Goal: Information Seeking & Learning: Compare options

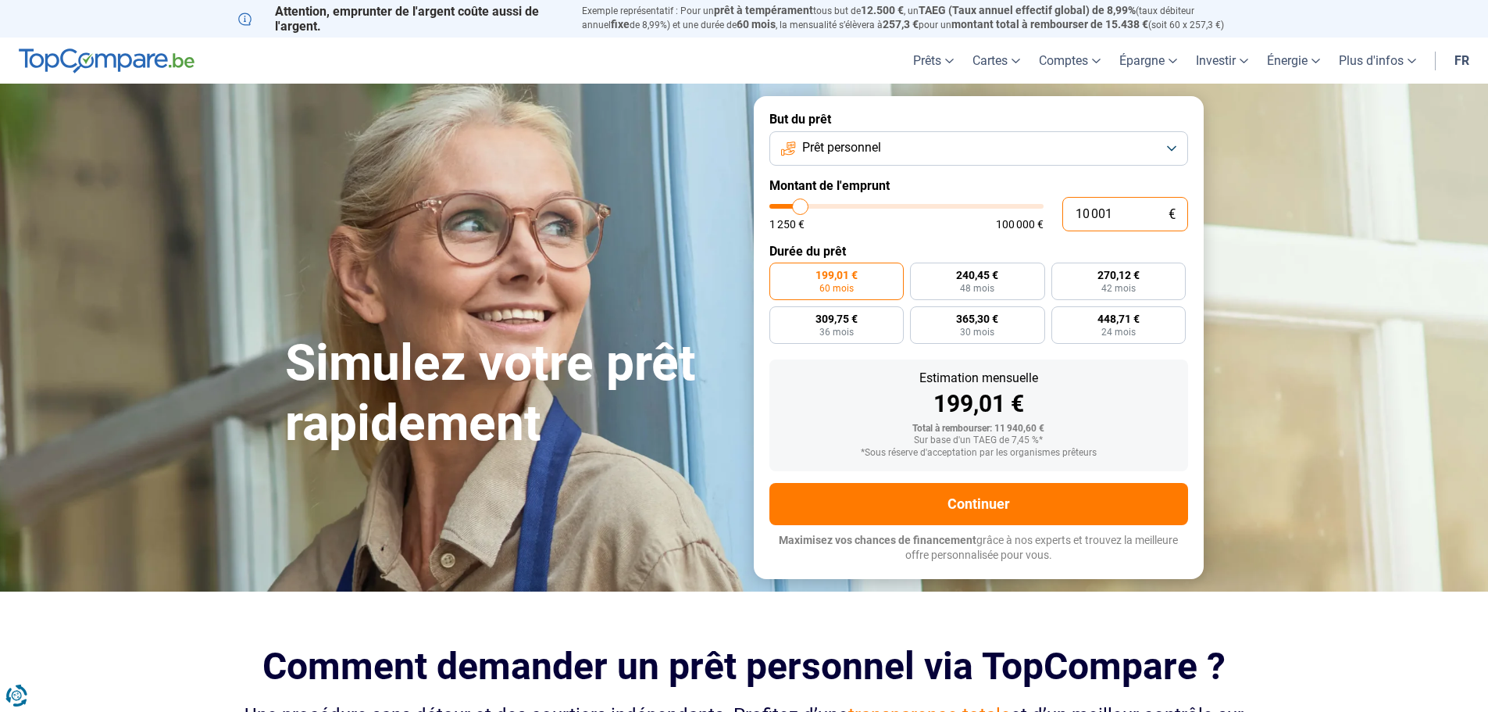
click at [1128, 219] on input "10 001" at bounding box center [1126, 214] width 126 height 34
type input "1 000"
type input "1250"
type input "100"
type input "1250"
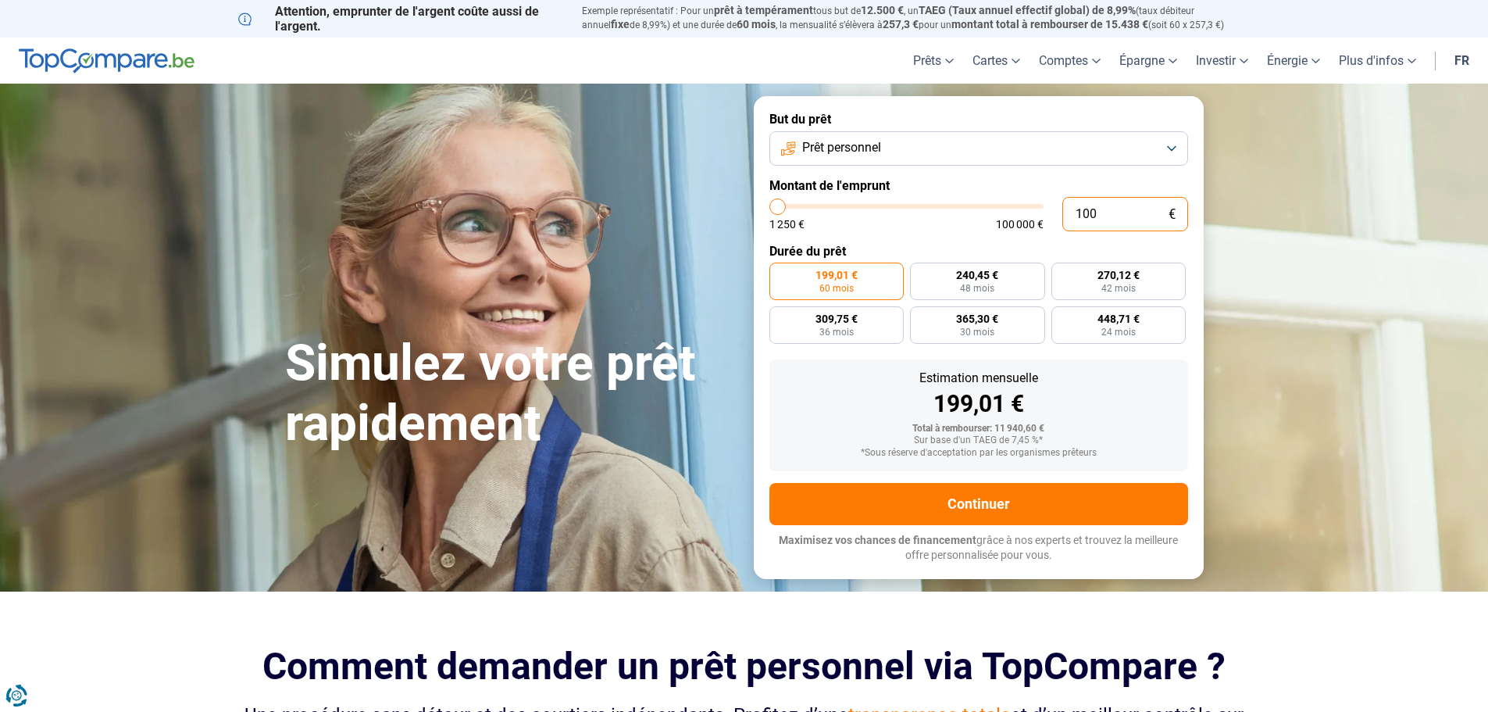
type input "10"
type input "1250"
type input "1"
type input "1250"
type input "0"
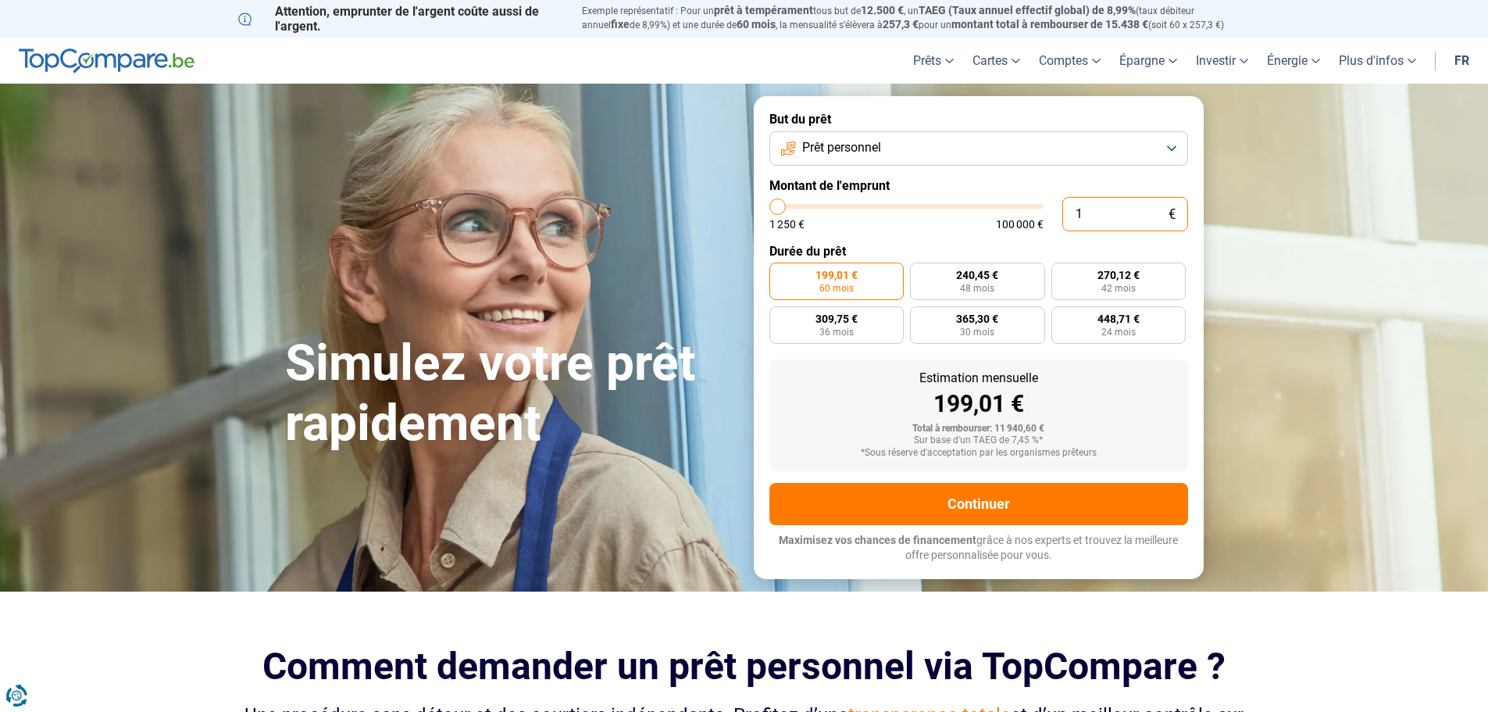
type input "1250"
type input "1 250"
type input "1250"
radio input "true"
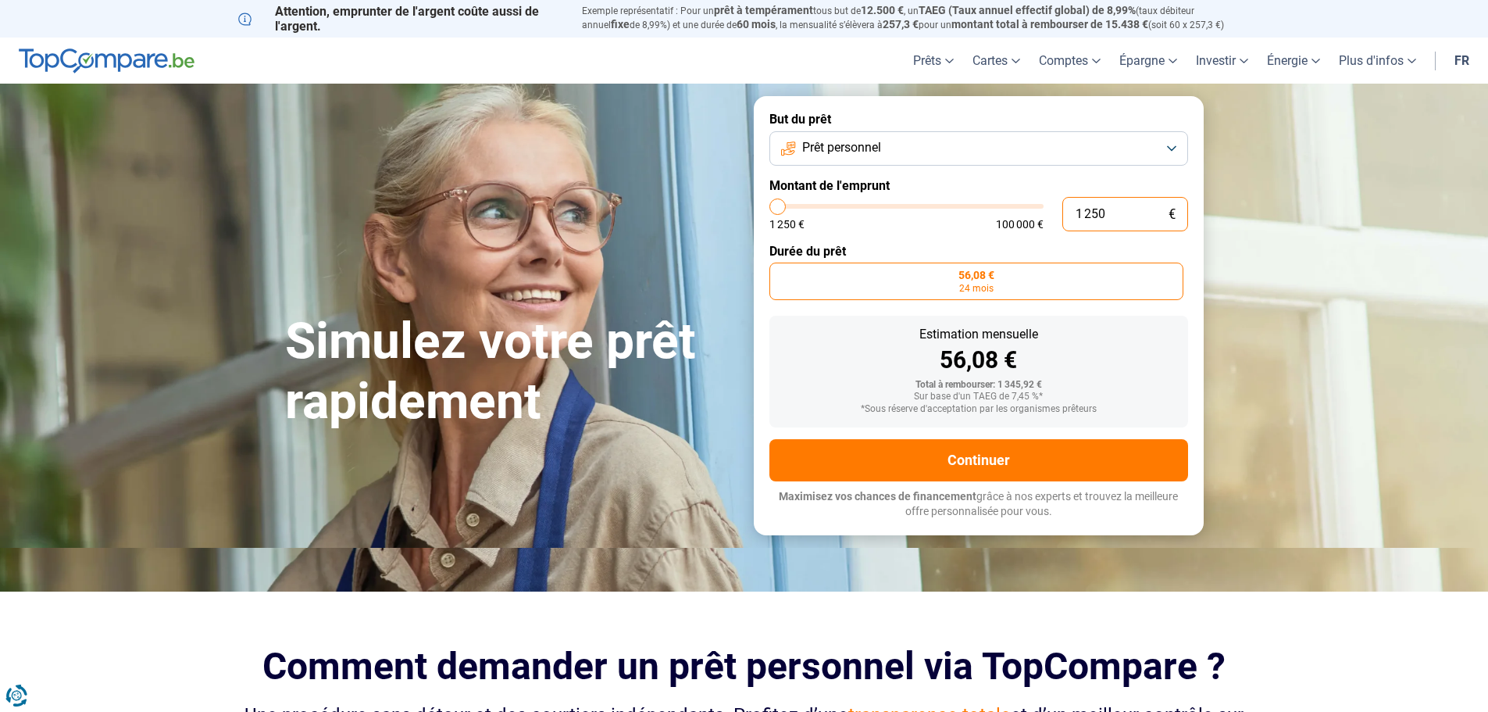
type input "125"
type input "1250"
type input "1 250"
type input "1250"
type input "125"
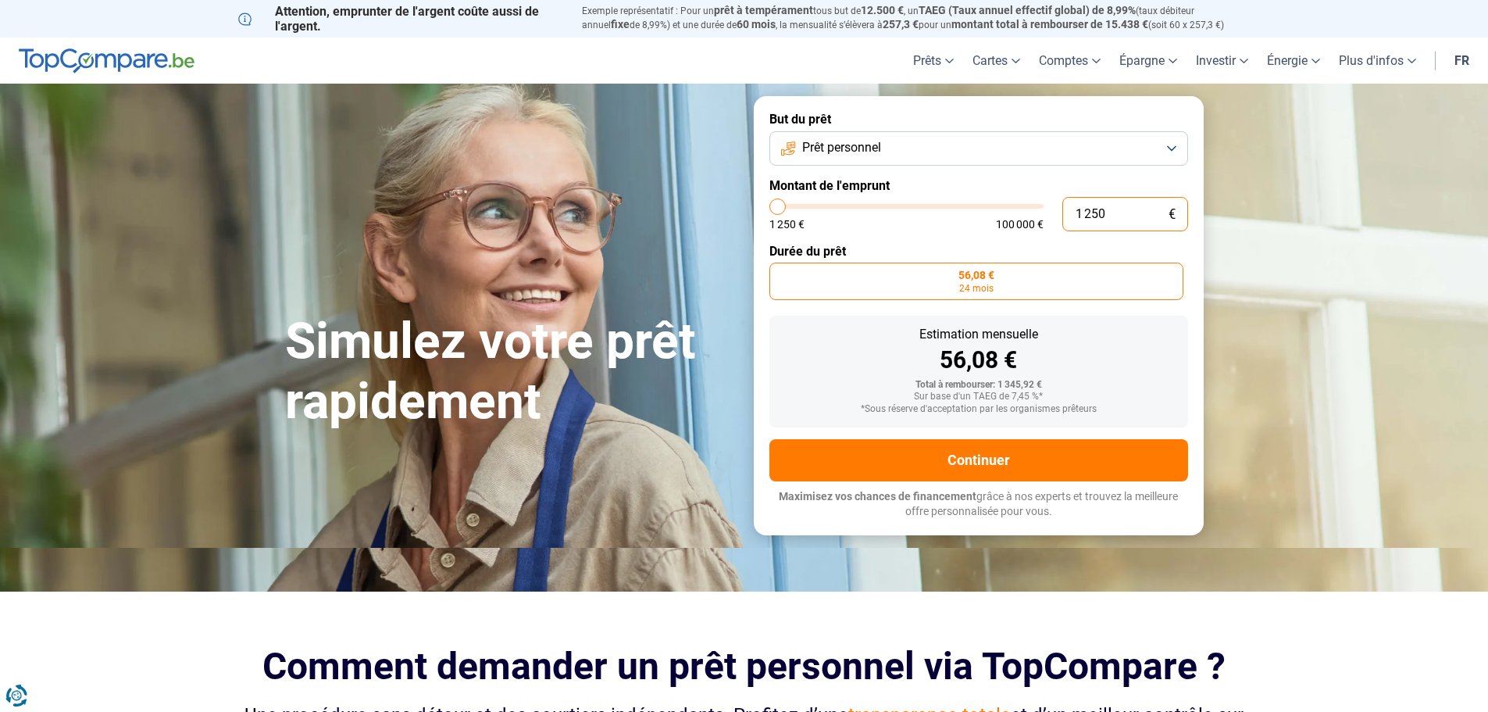
type input "1250"
type input "12"
type input "1250"
type input "1"
type input "1250"
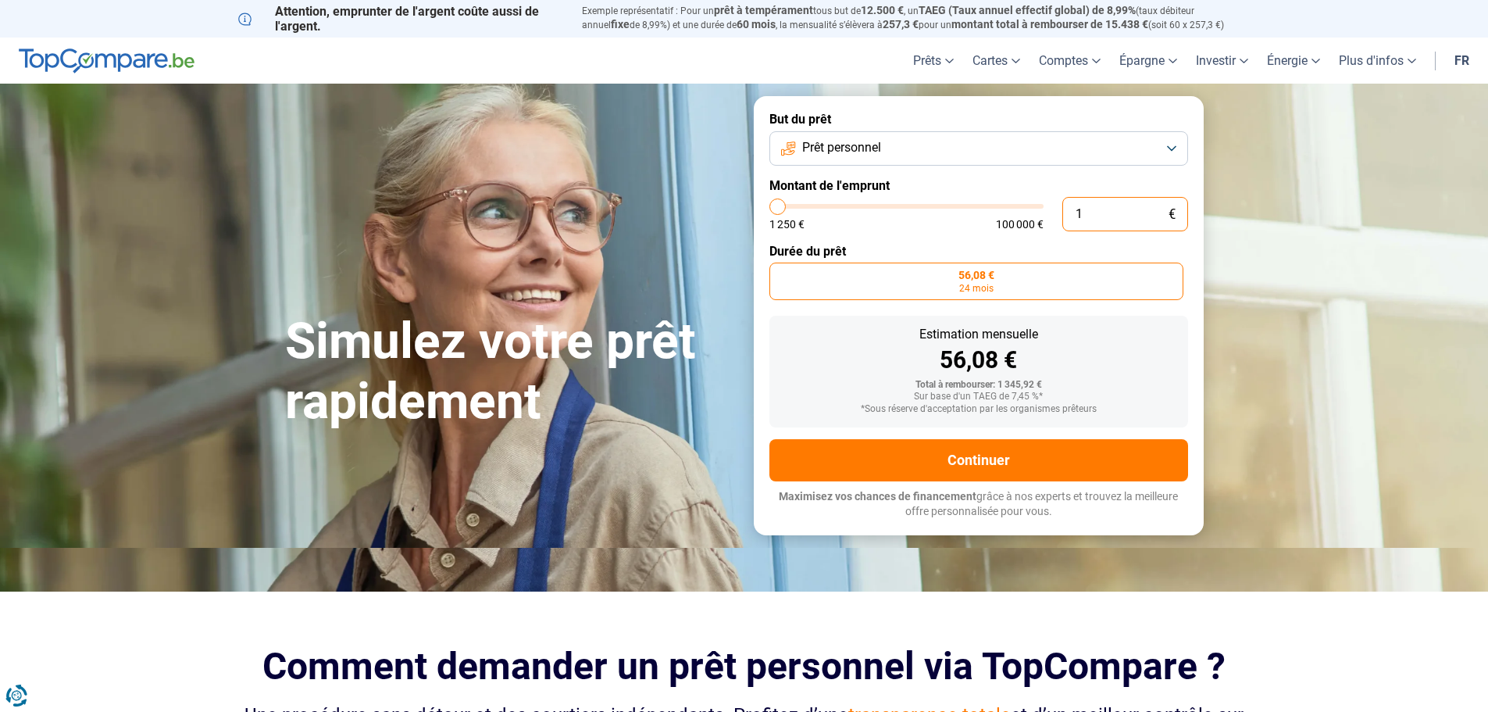
type input "0"
type input "1250"
type input "1 250"
type input "1250"
type input "12 505"
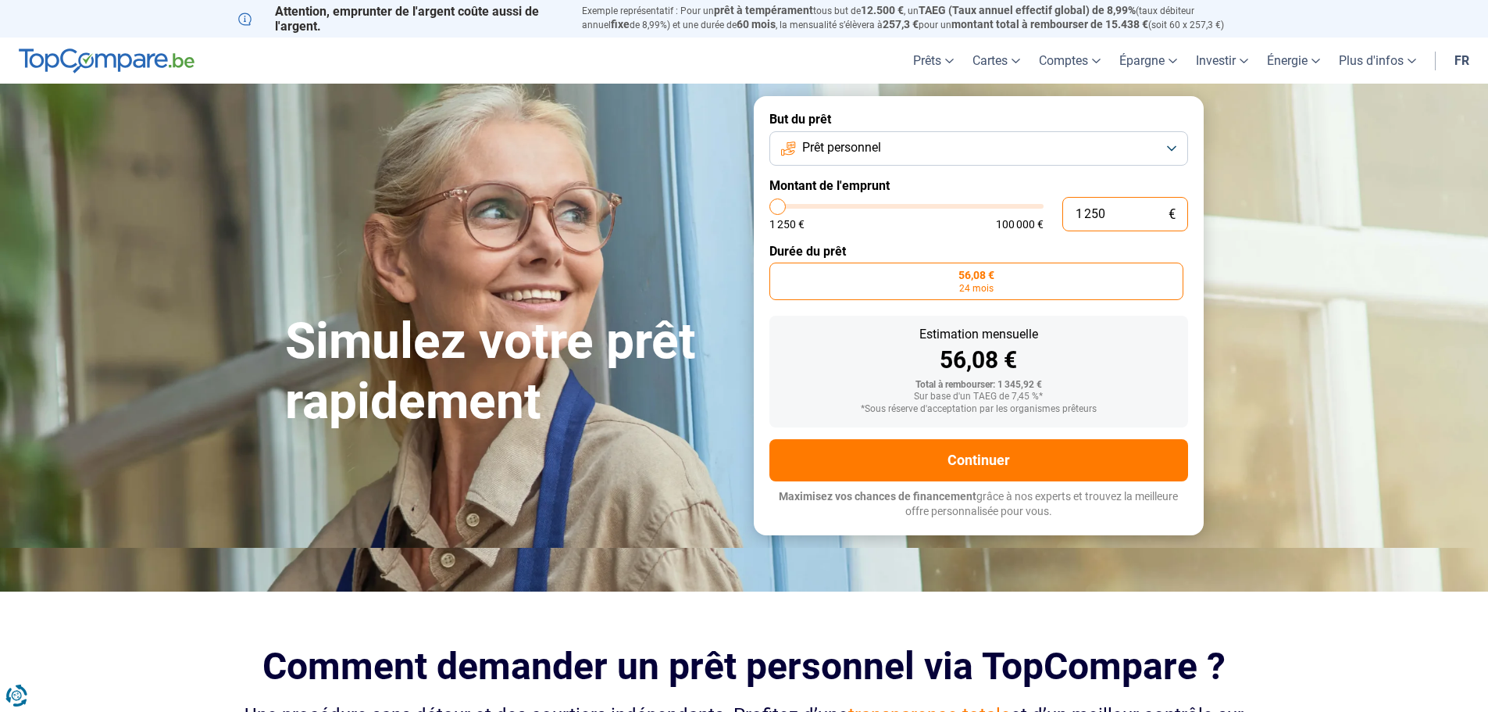
type input "12500"
type input "125 050"
type input "100000"
type input "100 000"
type input "100000"
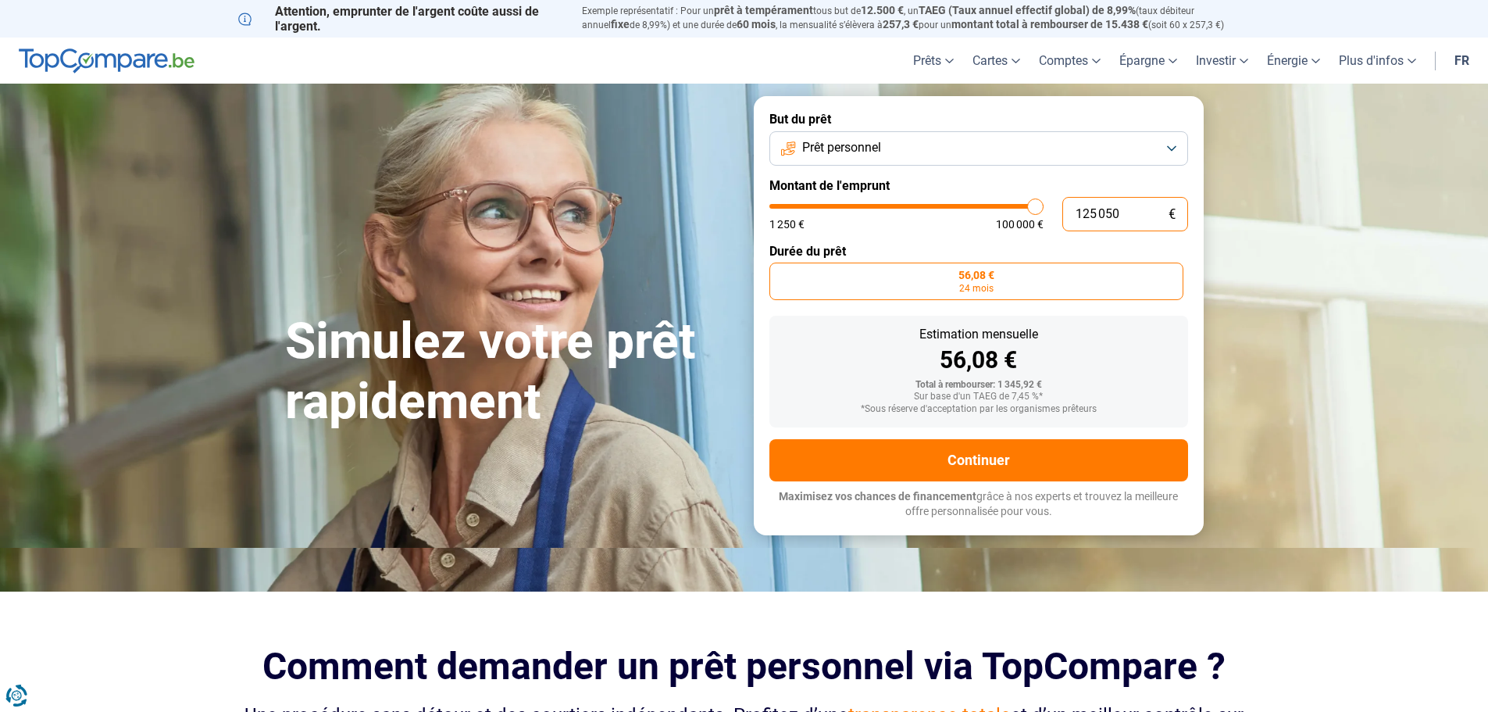
radio input "false"
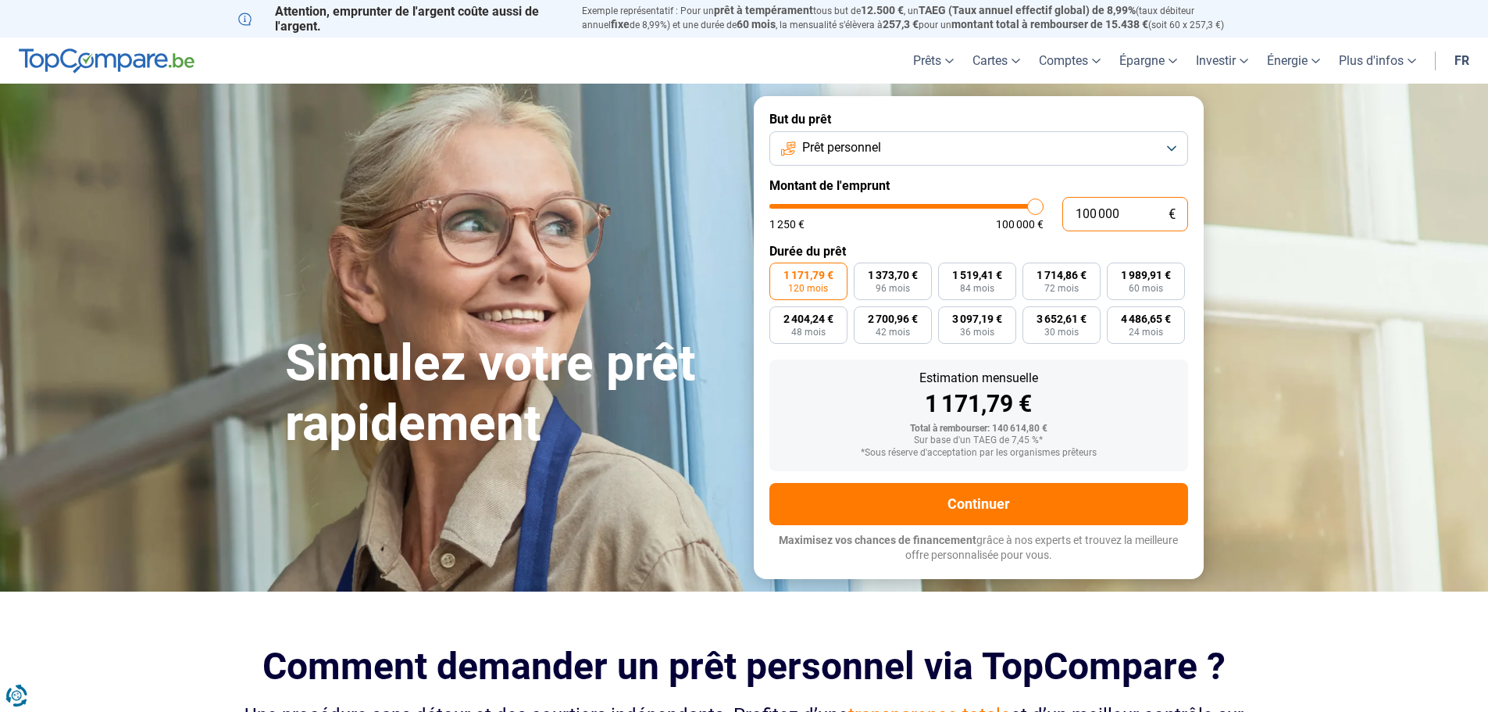
type input "10 000"
type input "10000"
type input "1 000"
type input "1250"
type input "100"
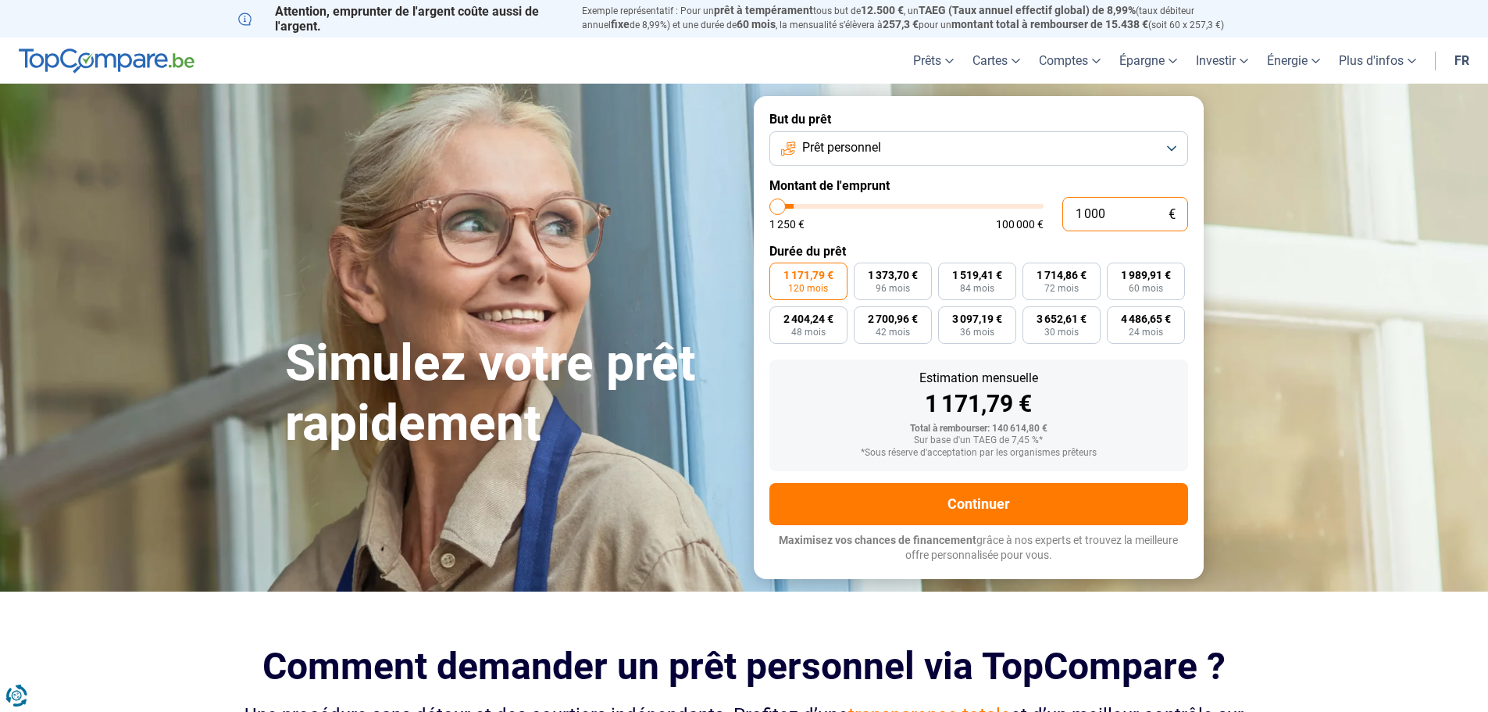
type input "1250"
type input "10"
type input "1250"
type input "1"
type input "1250"
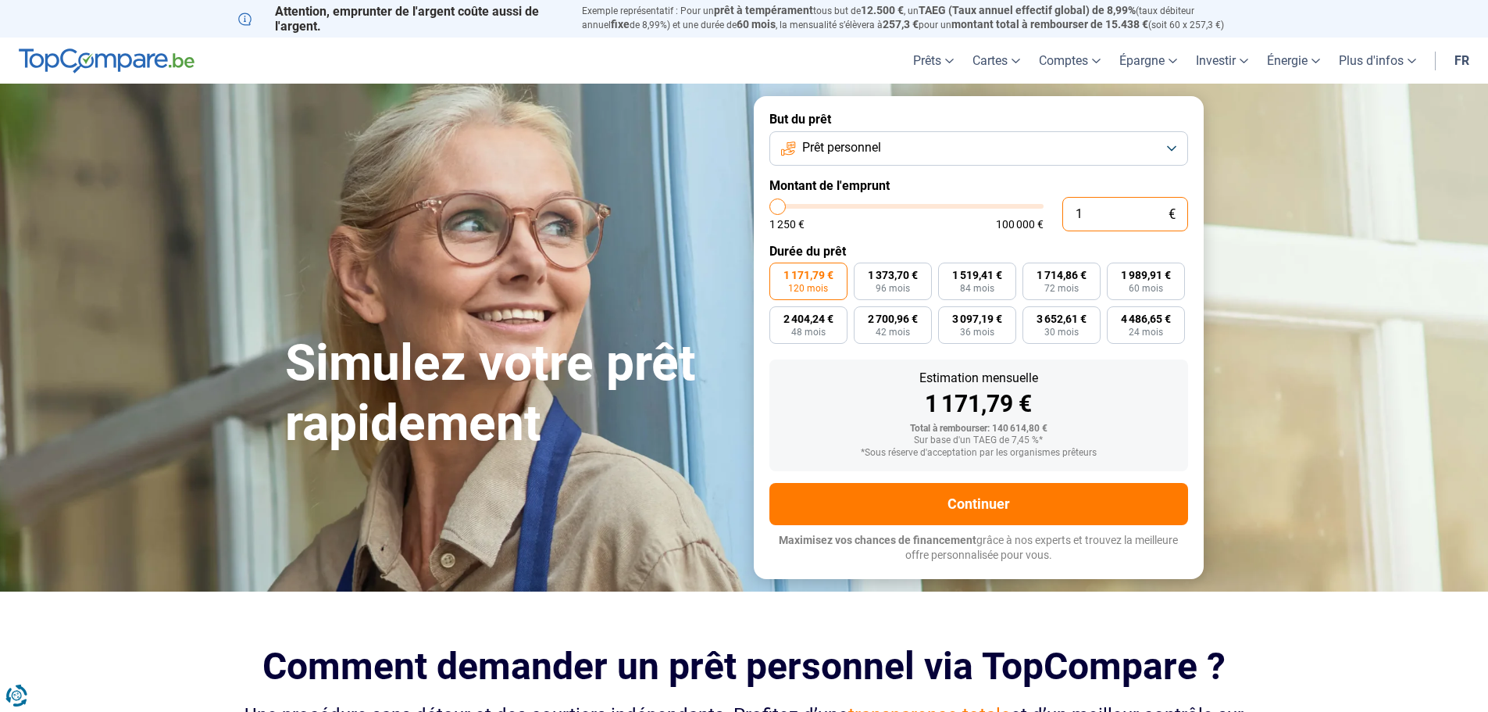
type input "0"
type input "1250"
type input "1 250"
type input "1250"
radio input "true"
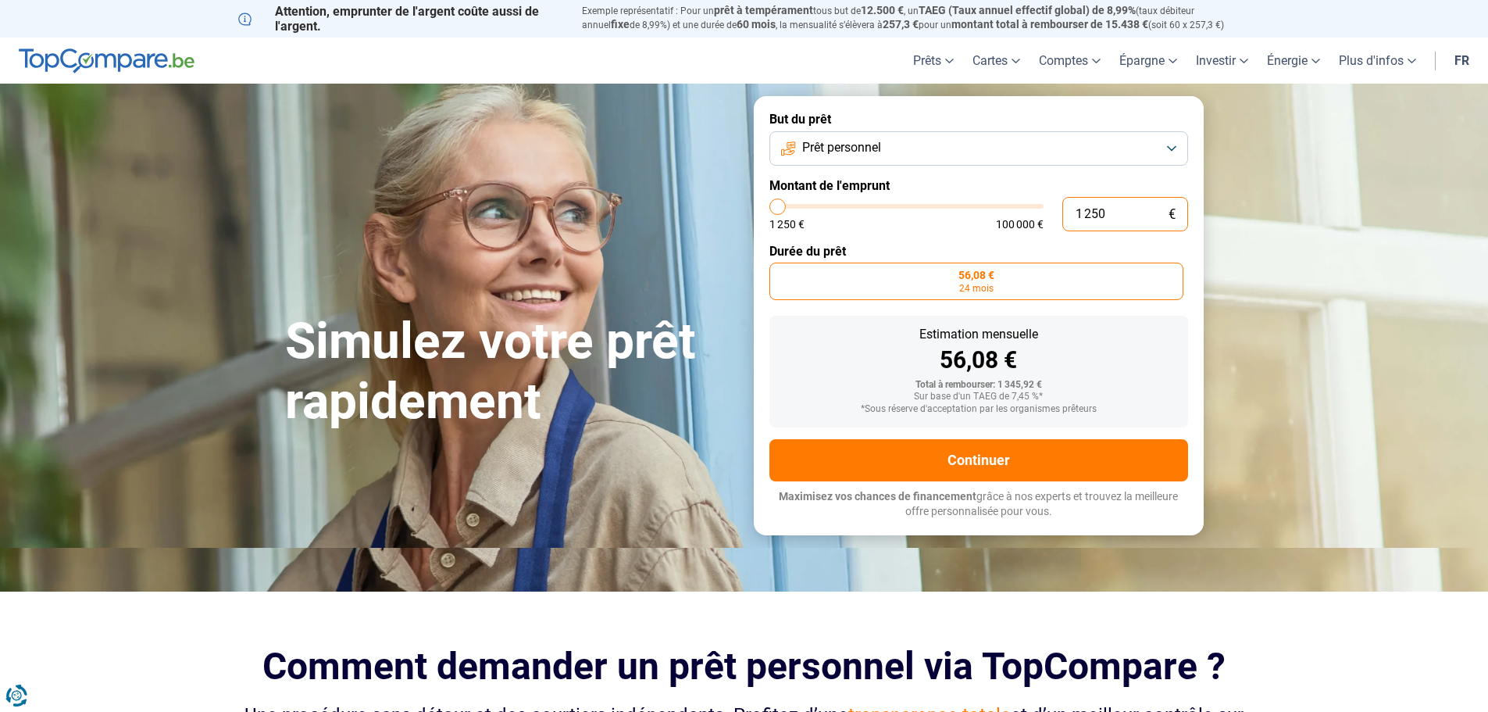
type input "125"
type input "1250"
type input "12"
type input "1250"
type input "1"
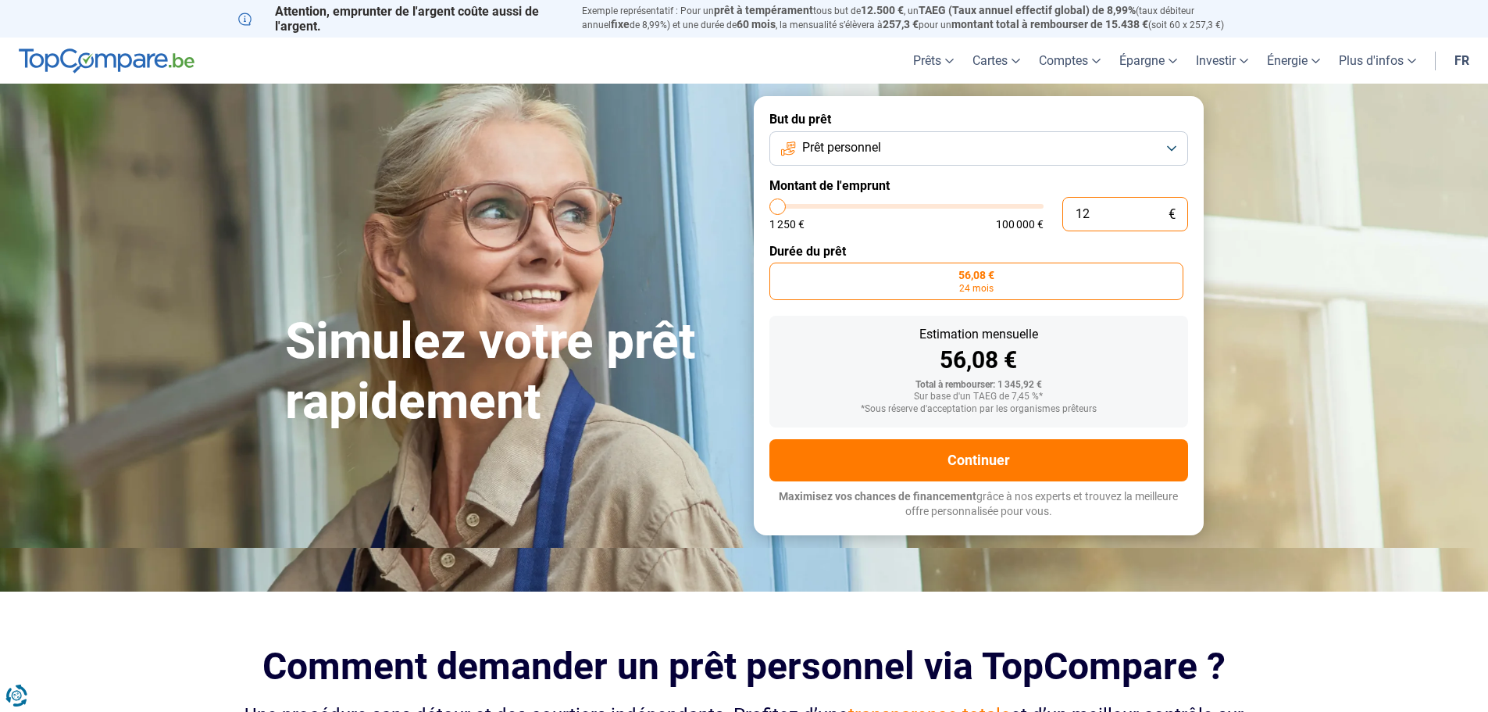
type input "1250"
type input "0"
type input "1250"
type input "1 250"
type input "1250"
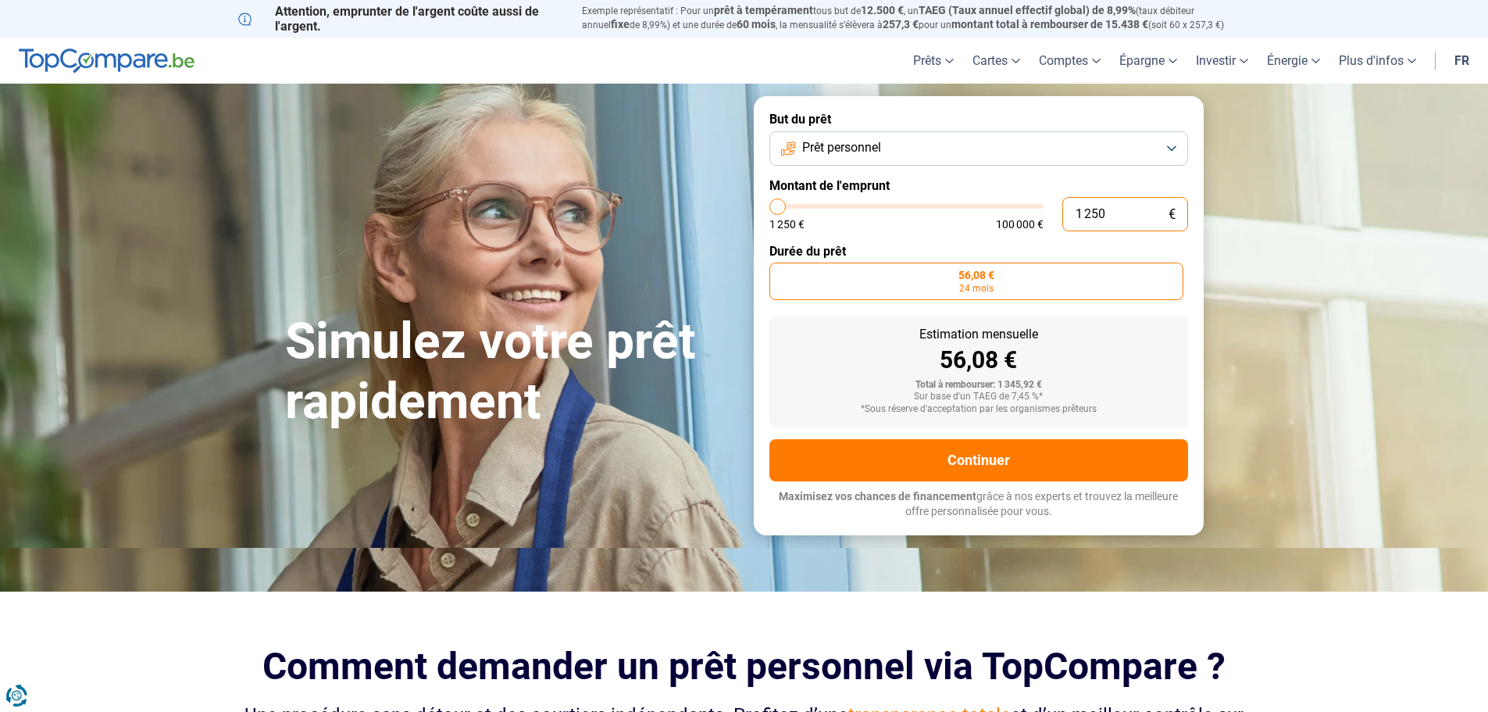
type input "12 505"
type input "12500"
radio input "false"
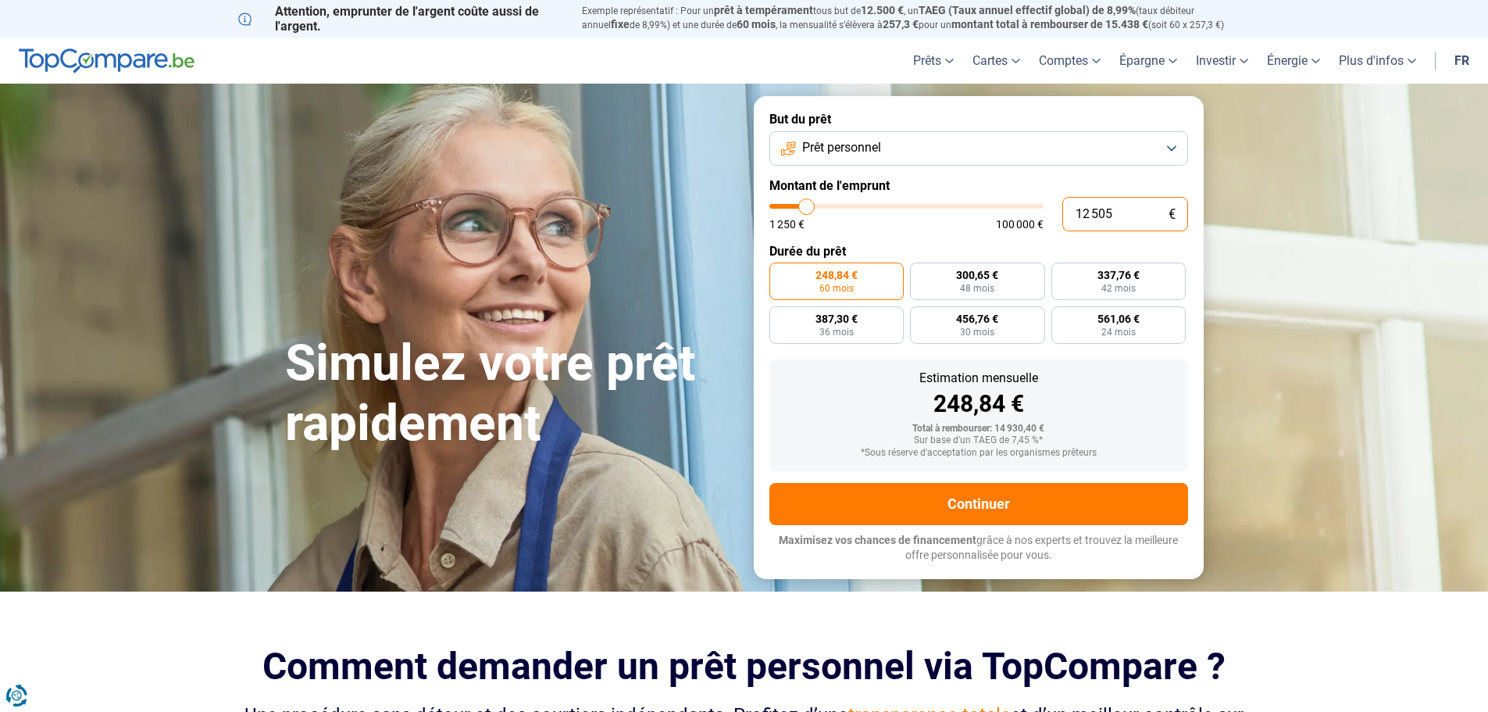
type input "1 250"
type input "1250"
type input "125"
type input "1250"
type input "12"
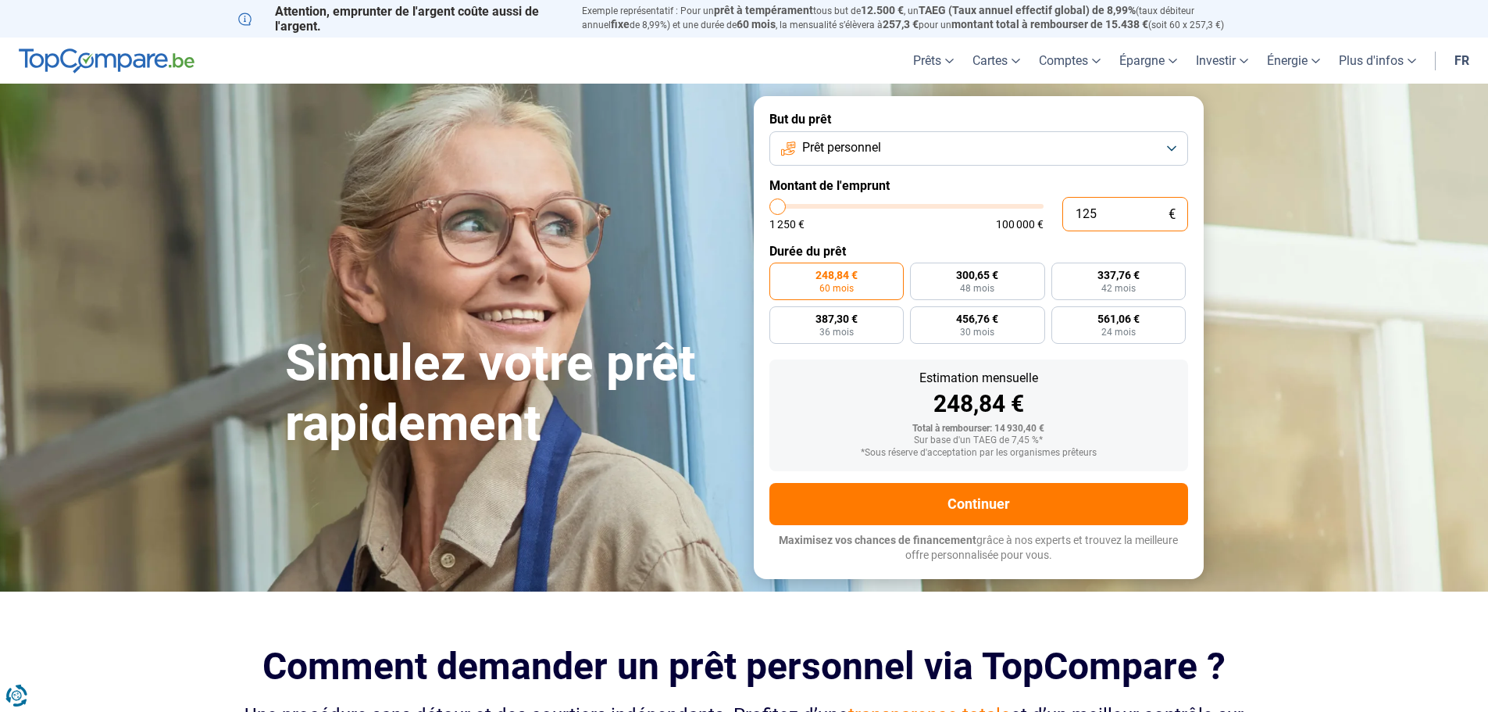
type input "1250"
type input "1"
type input "1250"
type input "0"
type input "1250"
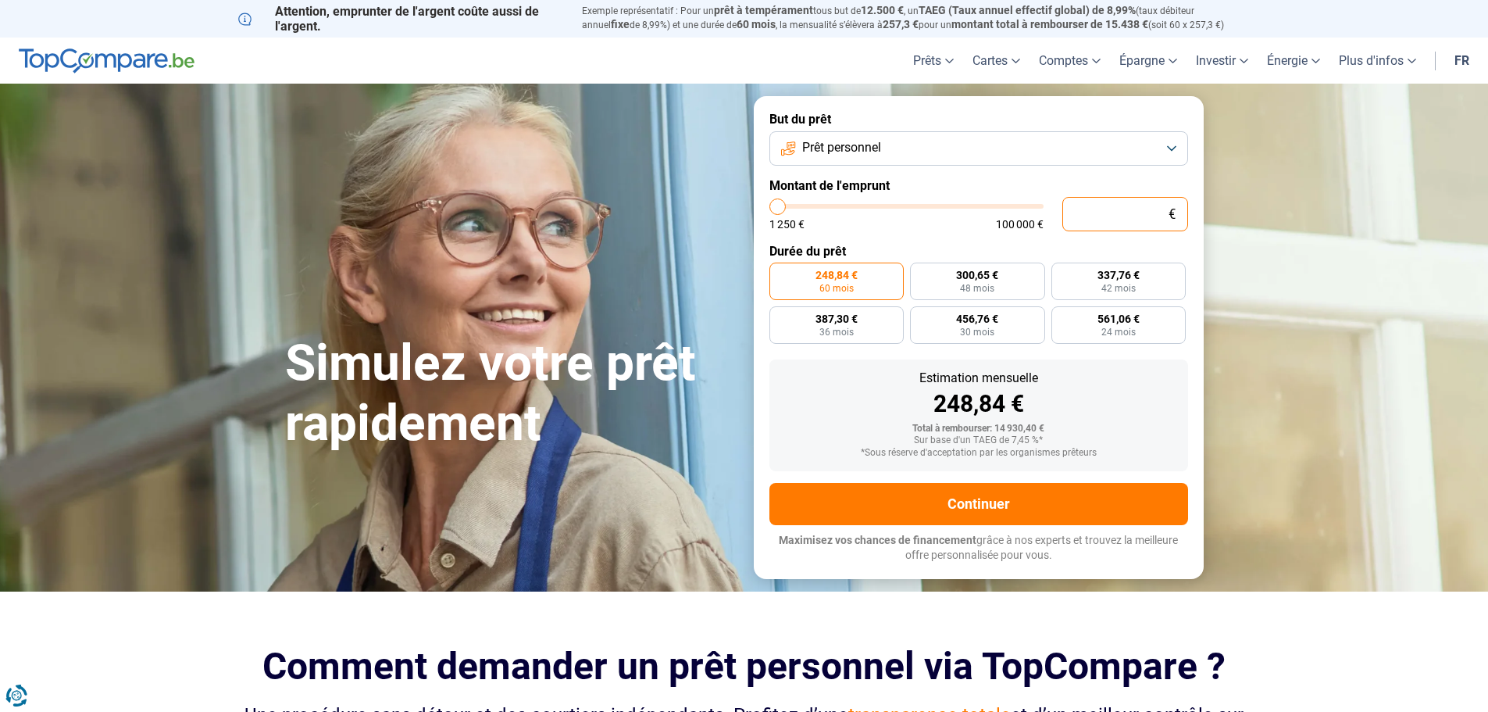
type input "1 250"
type input "1250"
radio input "true"
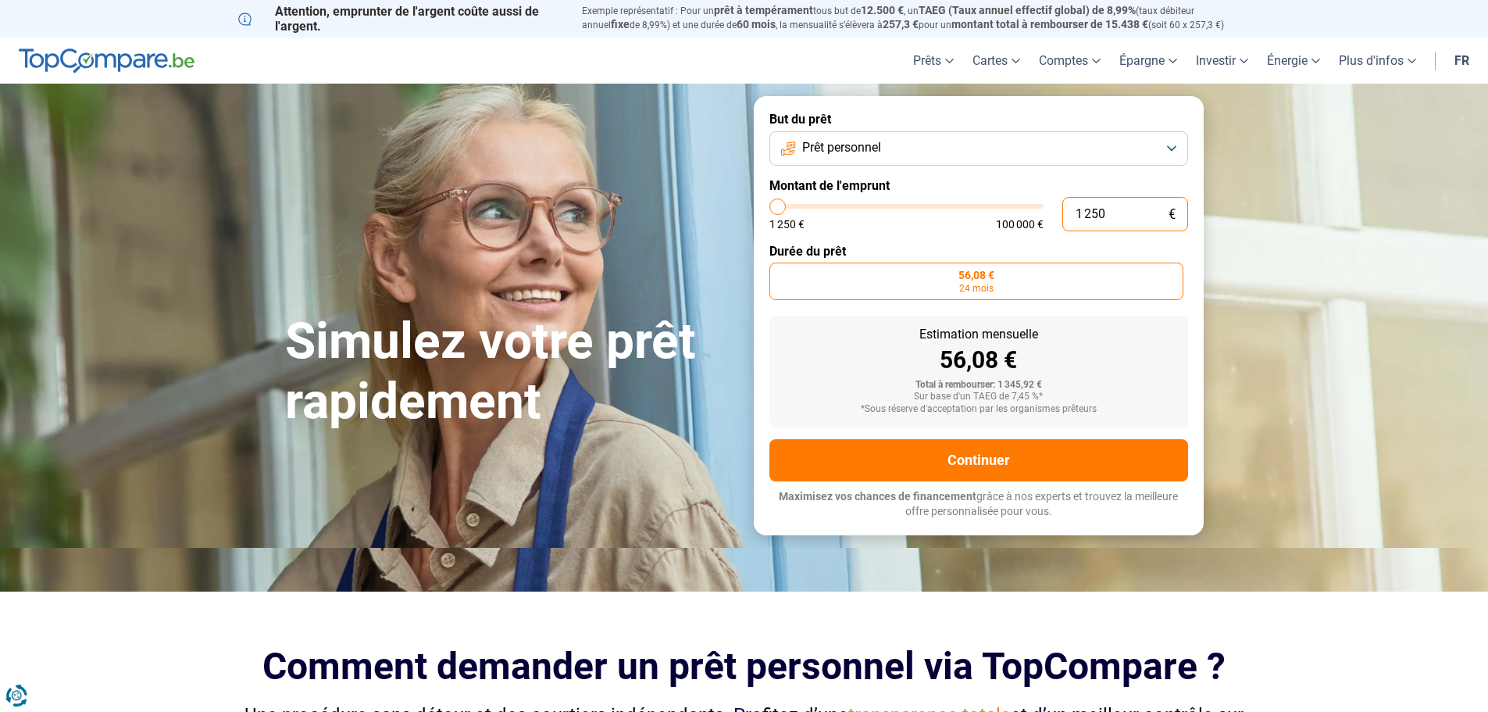
type input "12 505"
type input "12500"
radio input "false"
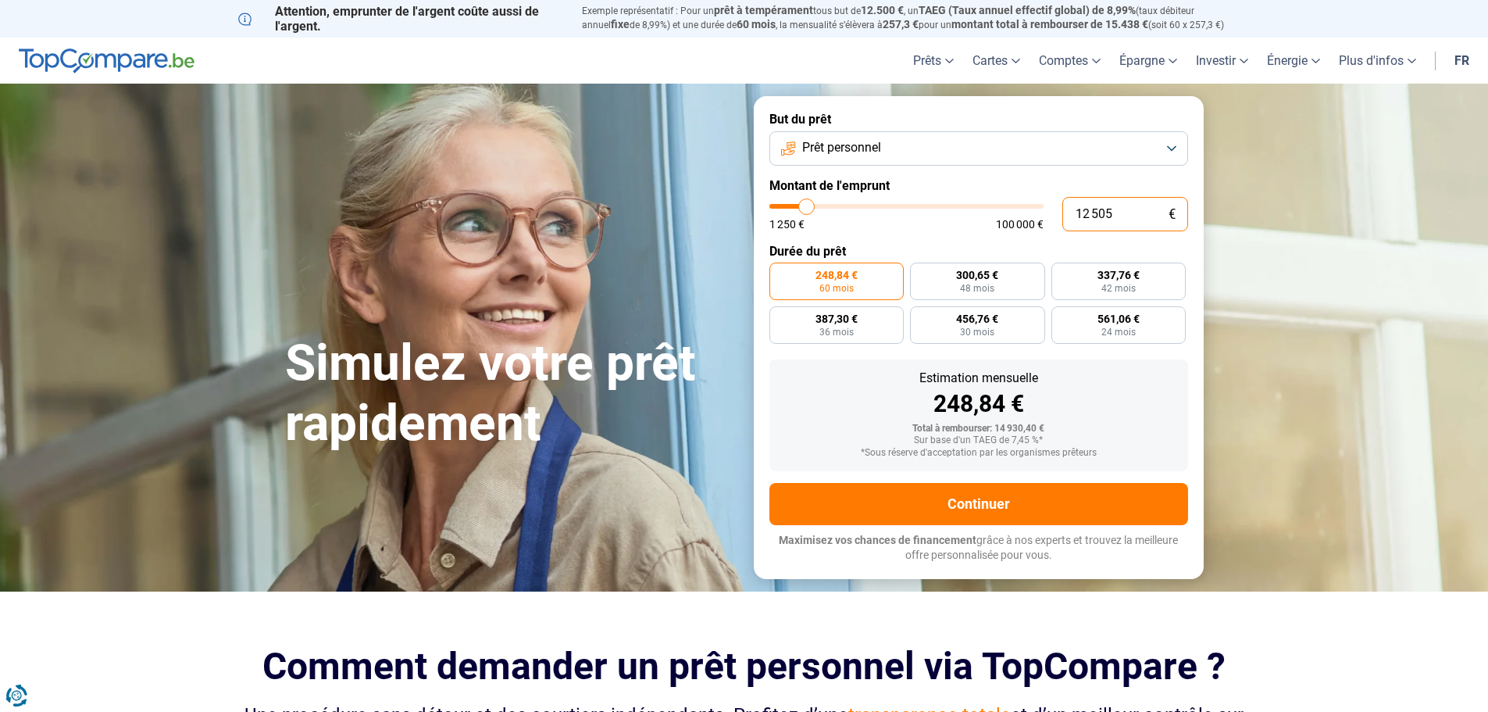
type input "1 250"
type input "1250"
type input "125"
type input "1250"
type input "12"
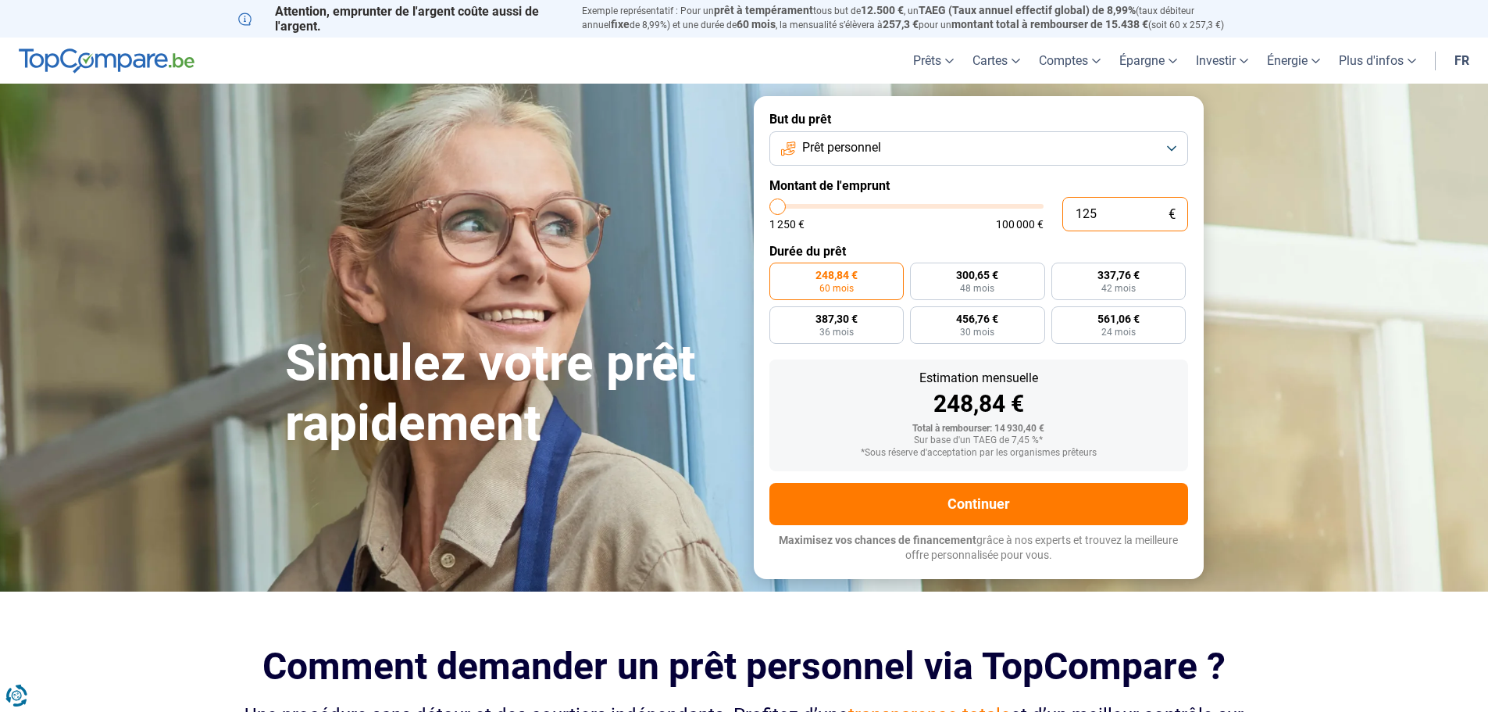
type input "1250"
type input "1"
type input "1250"
type input "0"
type input "1250"
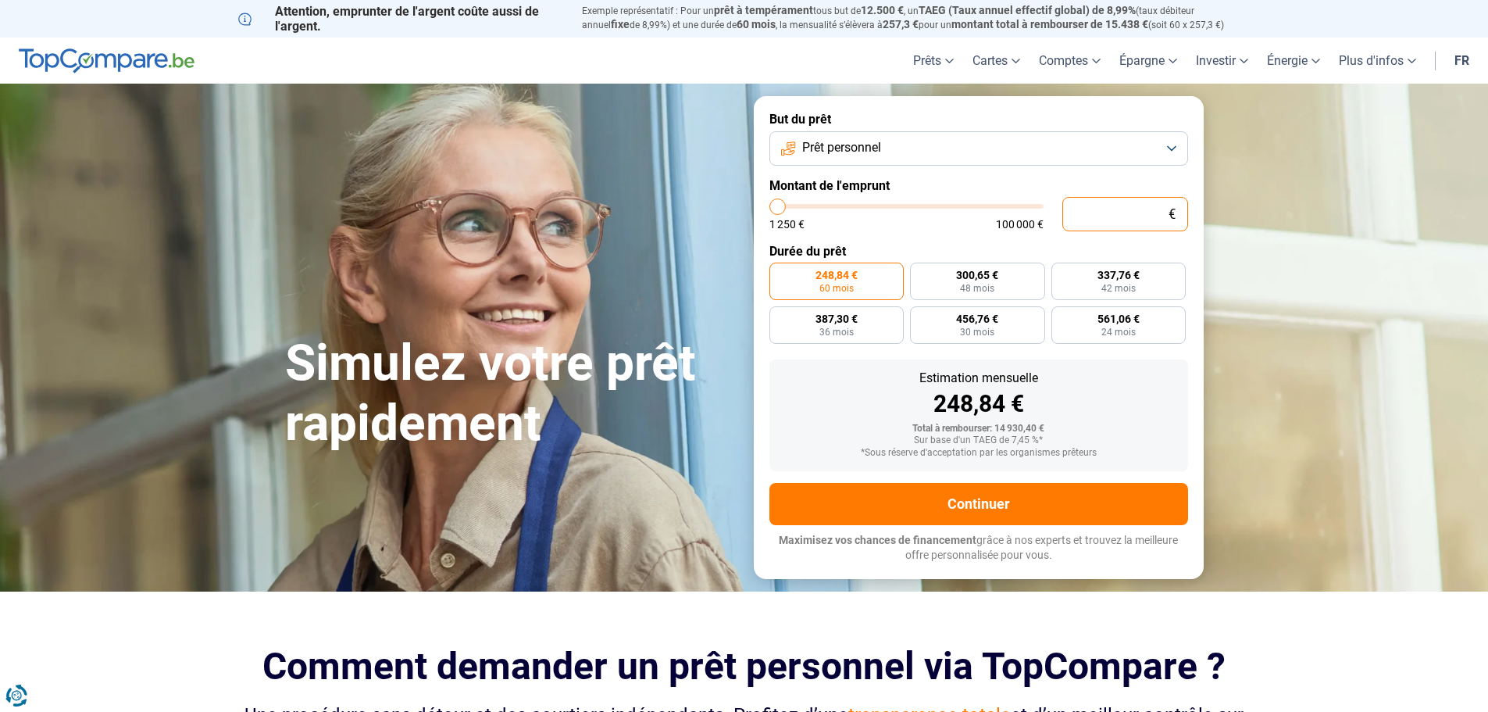
type input "1 250"
type input "1250"
radio input "true"
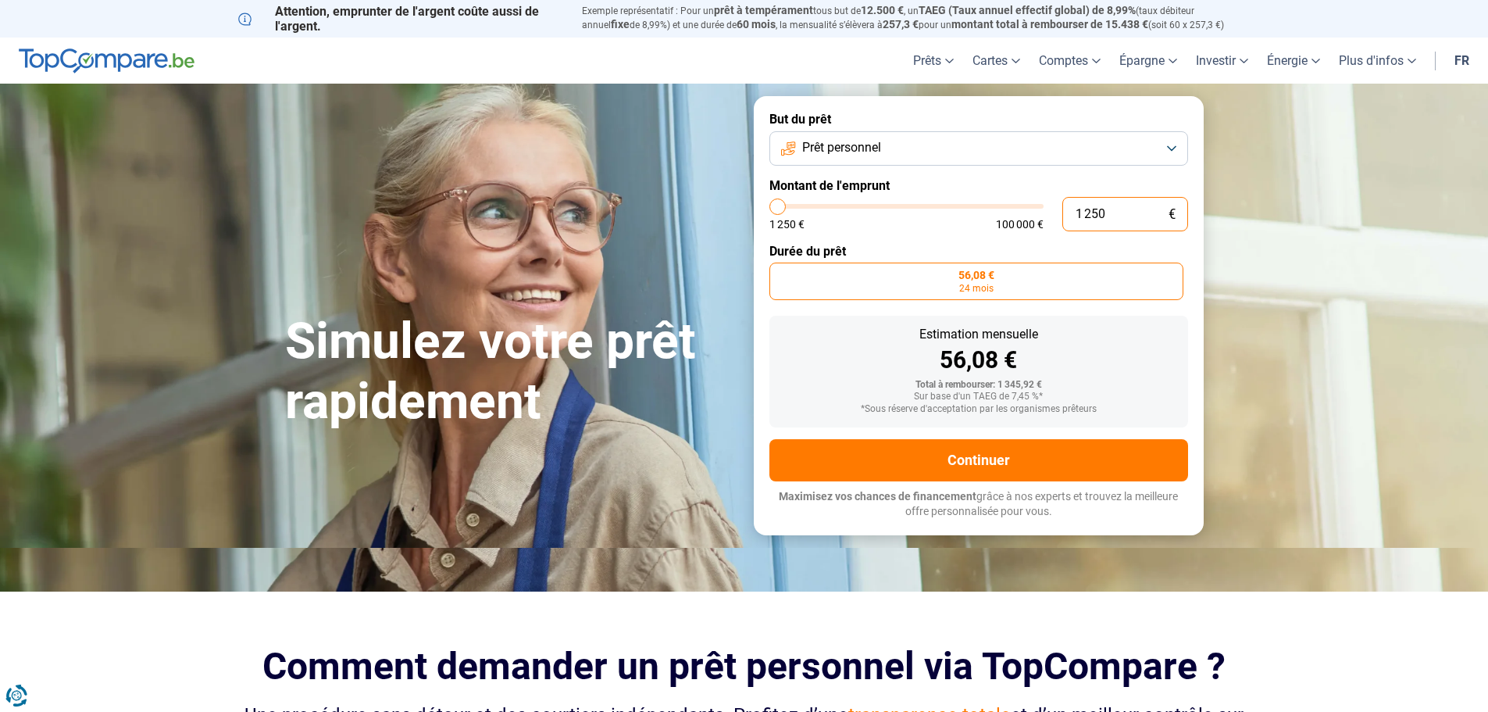
type input "125"
type input "1250"
type input "12"
type input "1250"
type input "1"
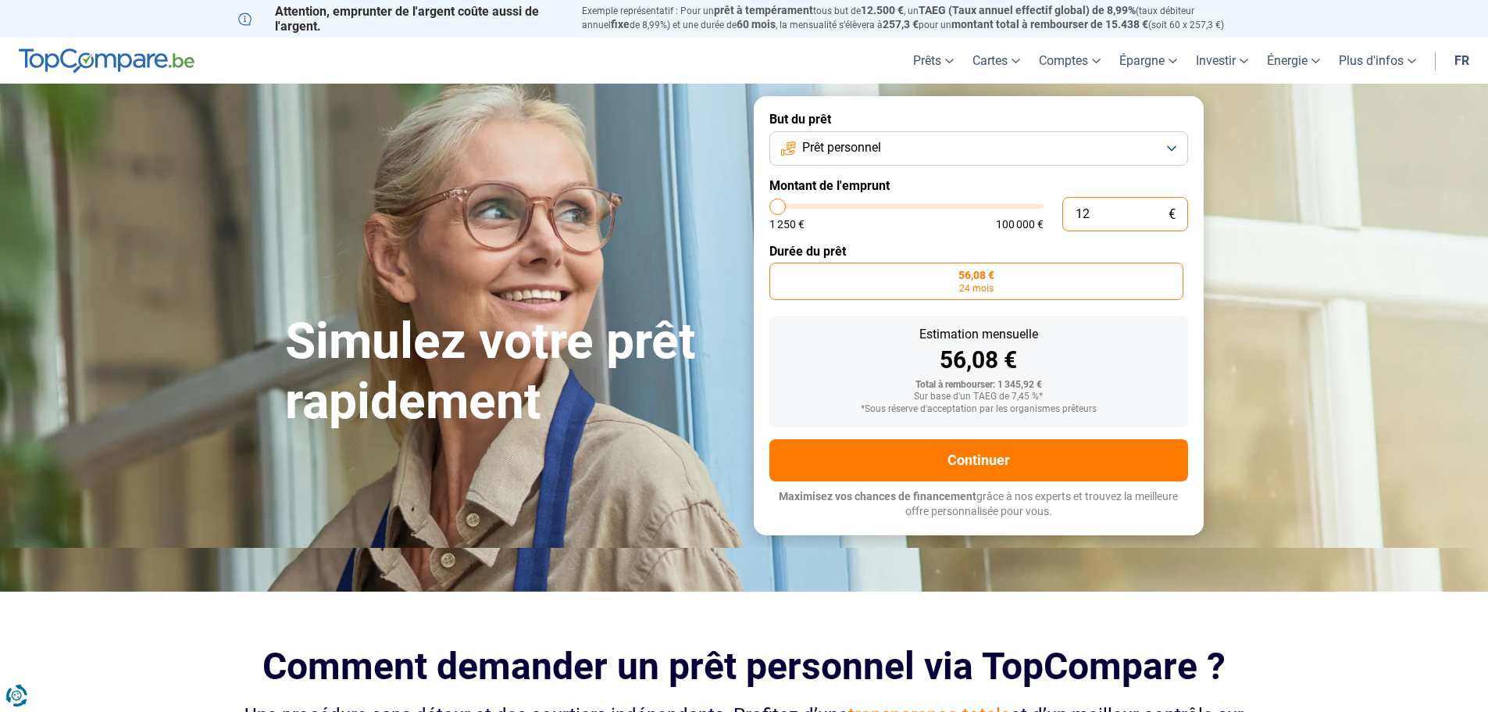
type input "1250"
type input "0"
type input "1250"
type input "1 250"
type input "1250"
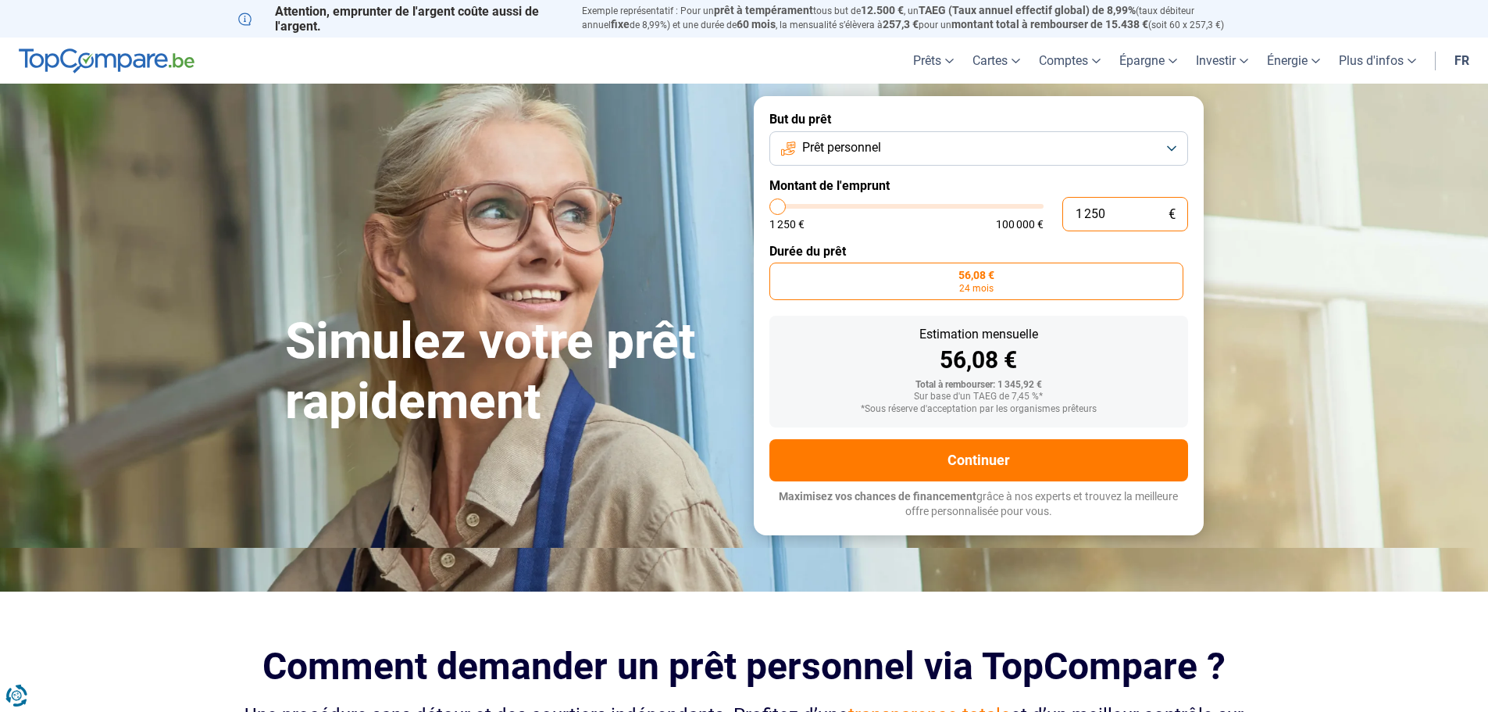
type input "125"
type input "1250"
type input "12"
type input "1250"
type input "1"
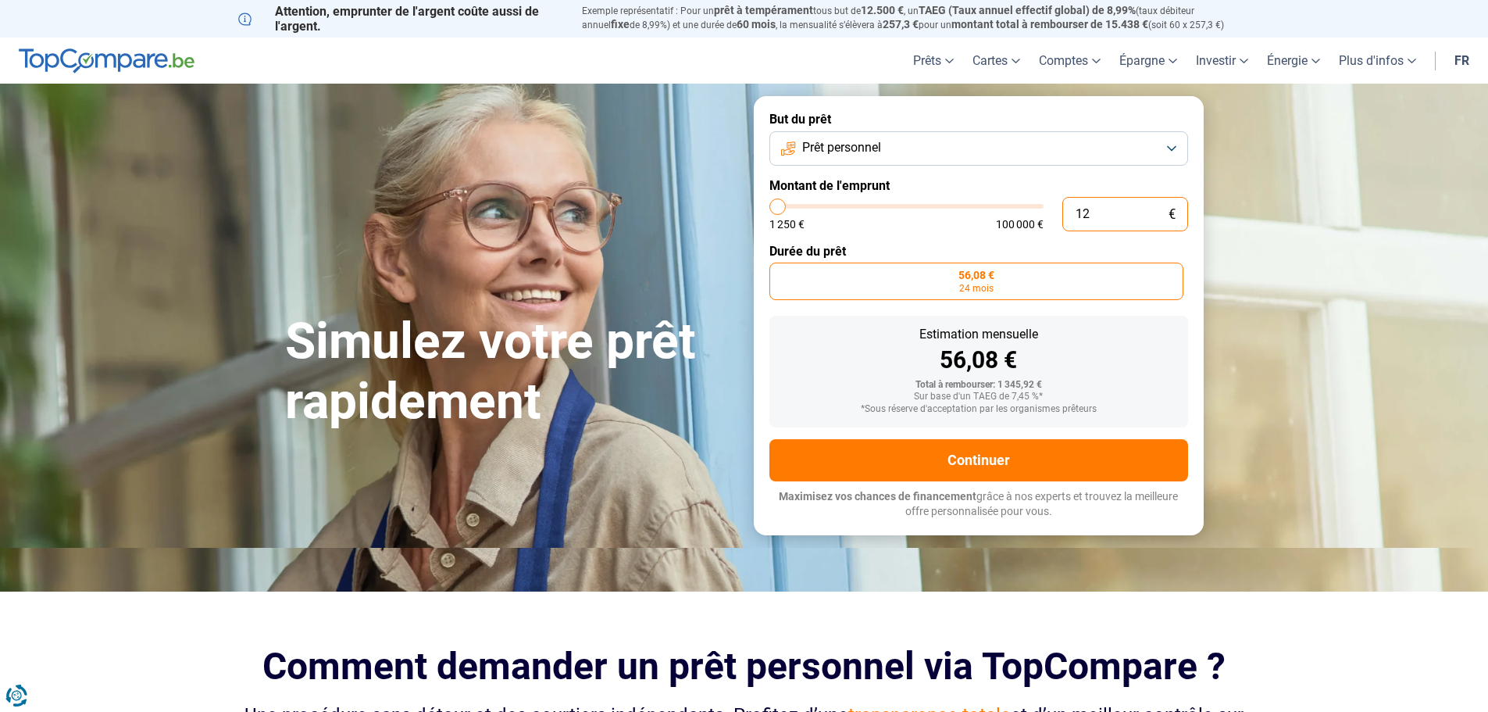
type input "1250"
type input "0"
type input "1250"
type input "5"
type input "1250"
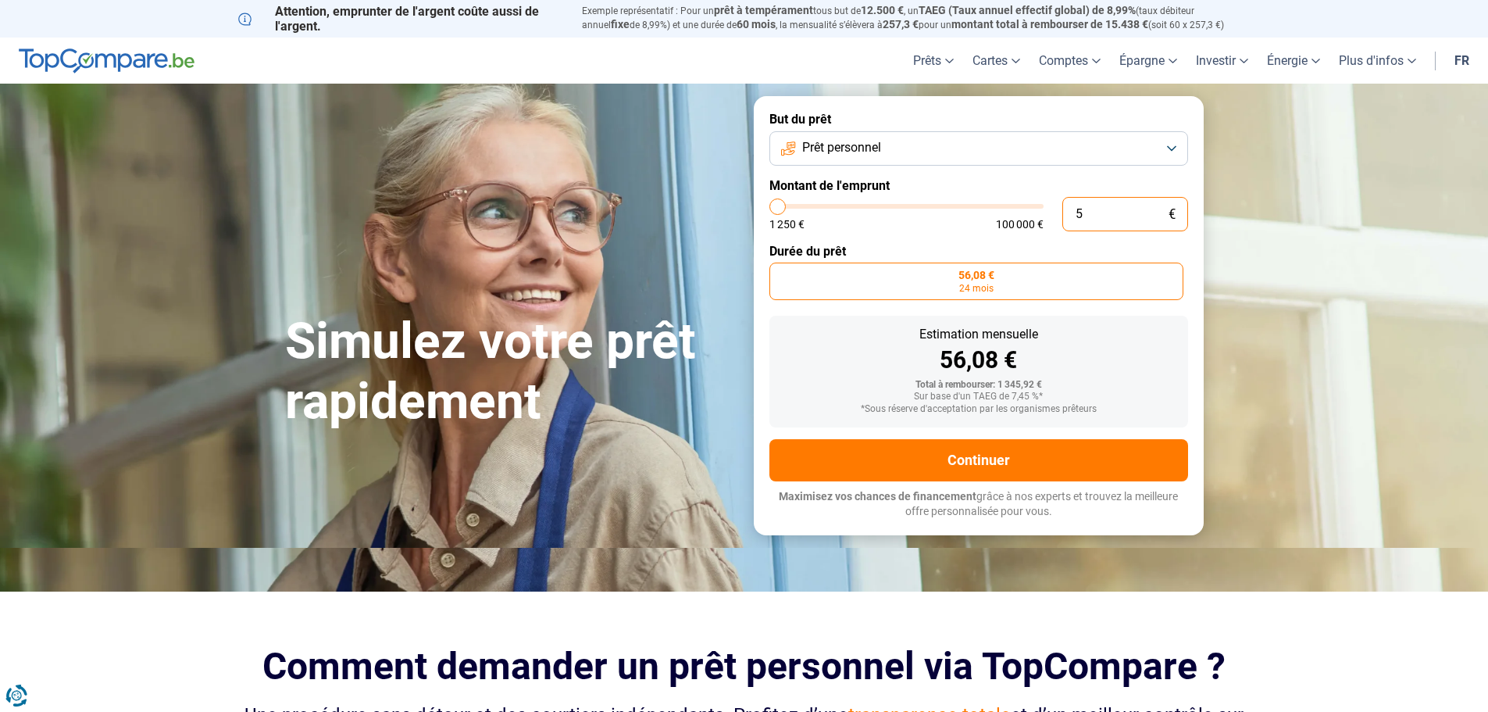
type input "1 250"
type input "1250"
type input "12 500"
type input "12500"
type input "125 000"
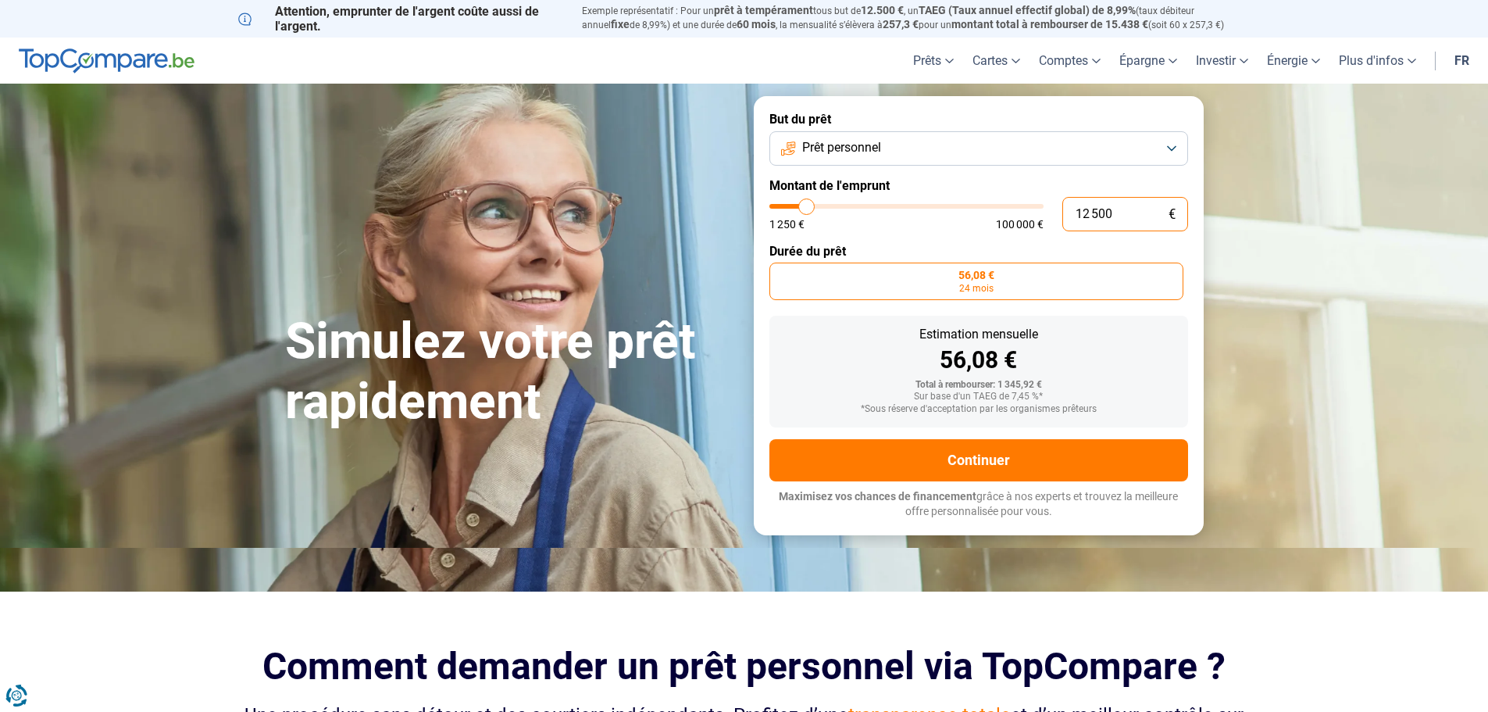
type input "100000"
type input "12 500"
type input "12500"
type input "1 250"
type input "1250"
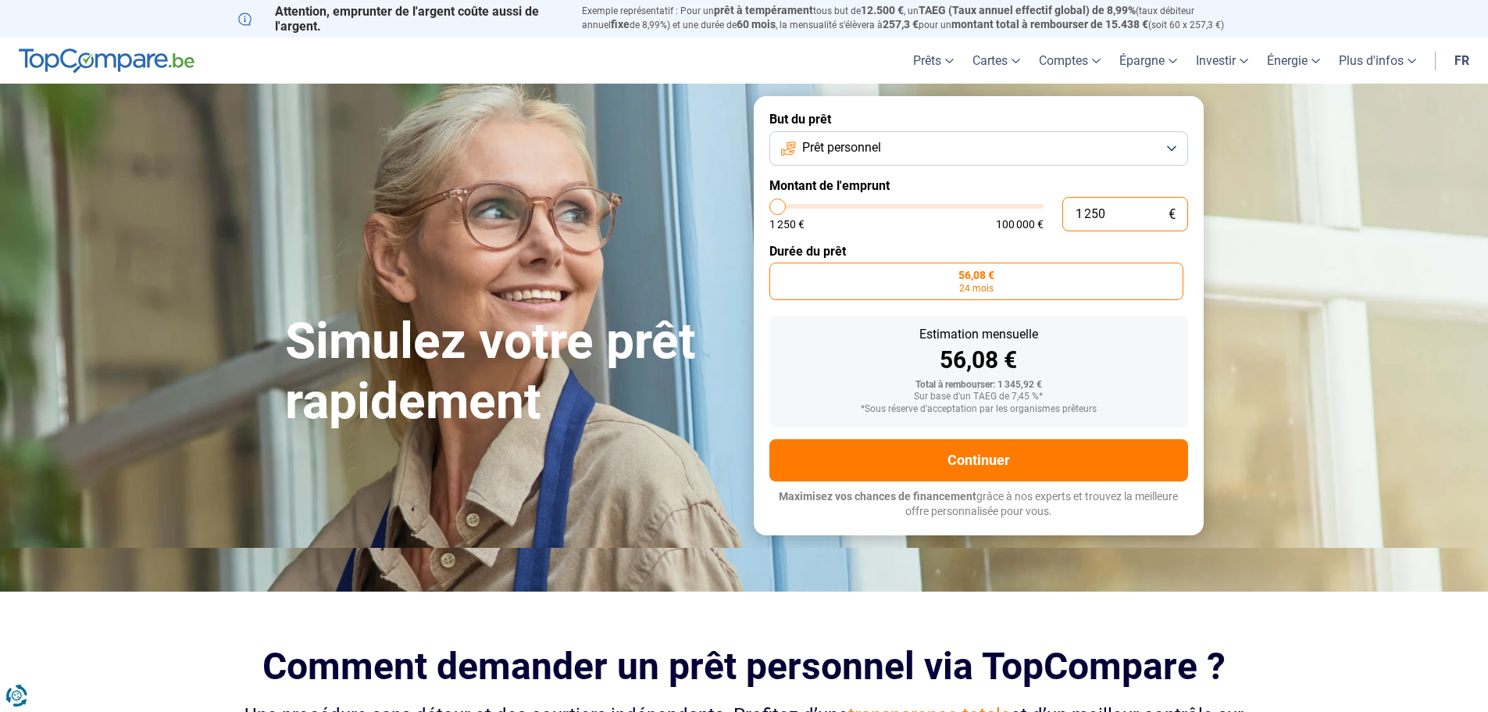
type input "125"
type input "1250"
type input "12"
type input "1250"
type input "1"
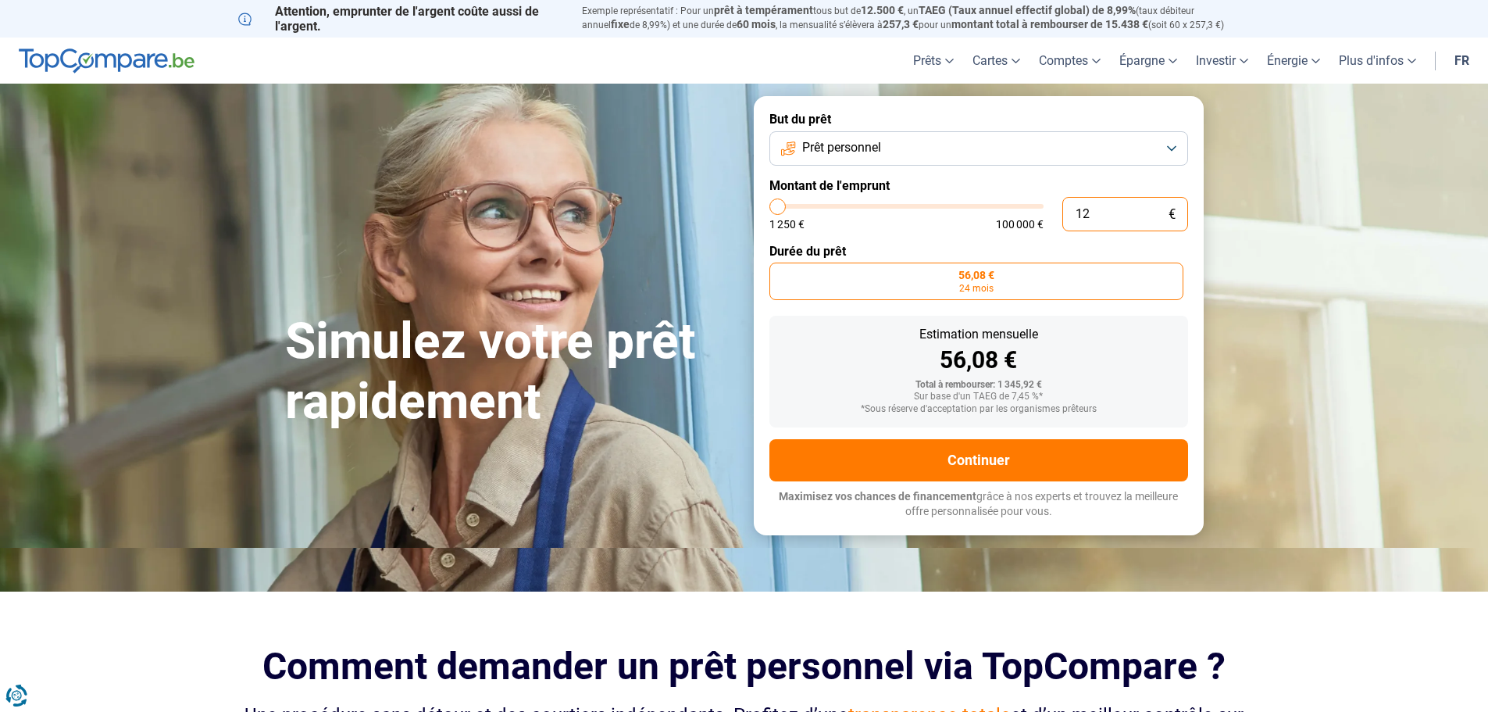
type input "1250"
type input "0"
type input "1250"
type input "5"
type input "1250"
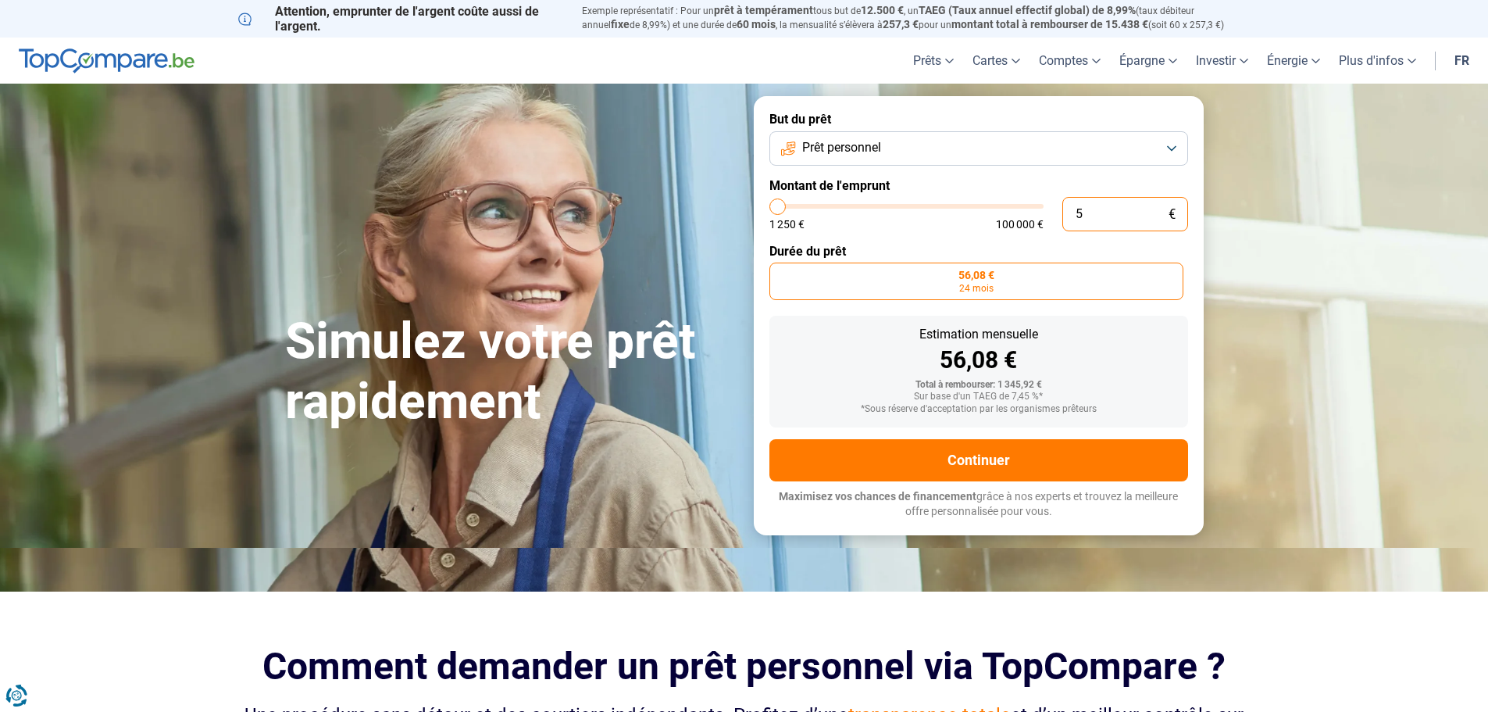
type input "50"
type input "1250"
type input "500"
type input "1250"
type input "5 000"
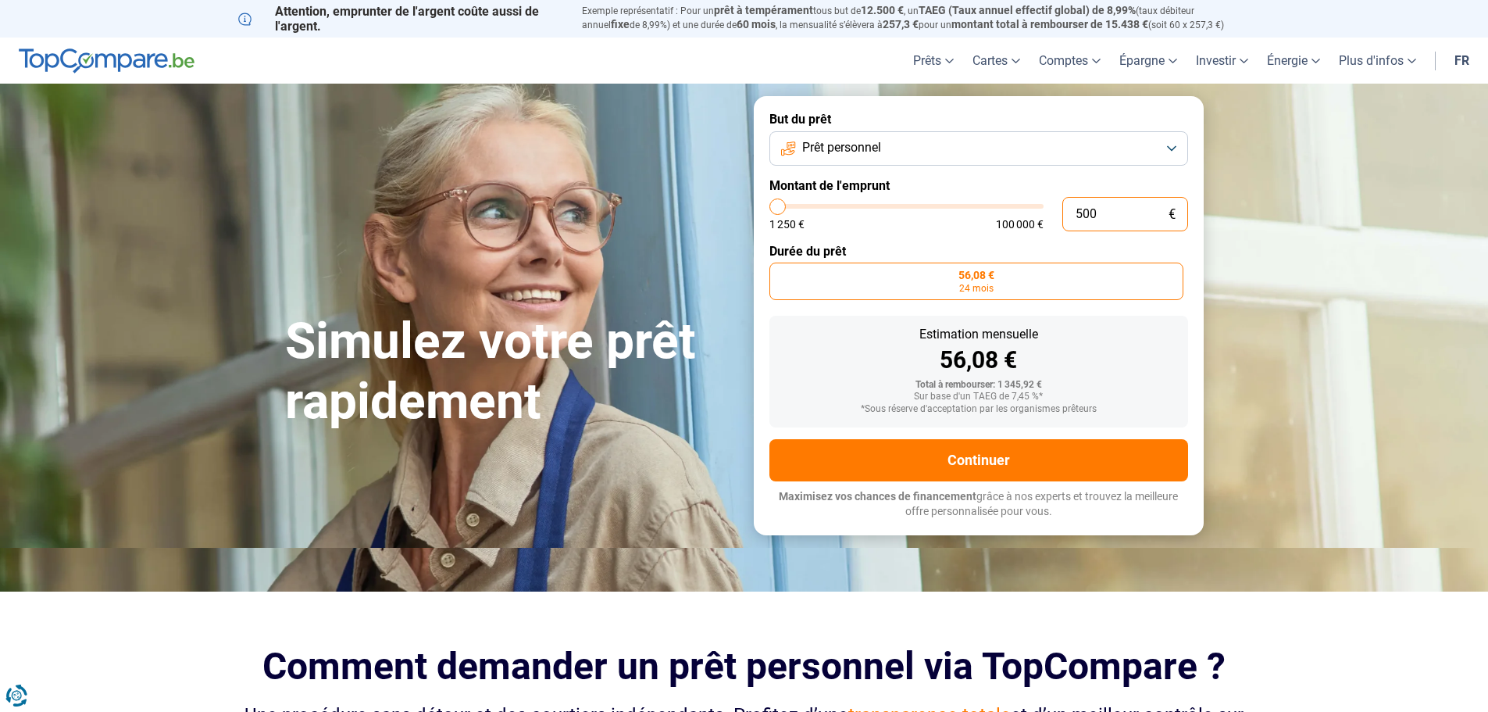
type input "5000"
radio input "false"
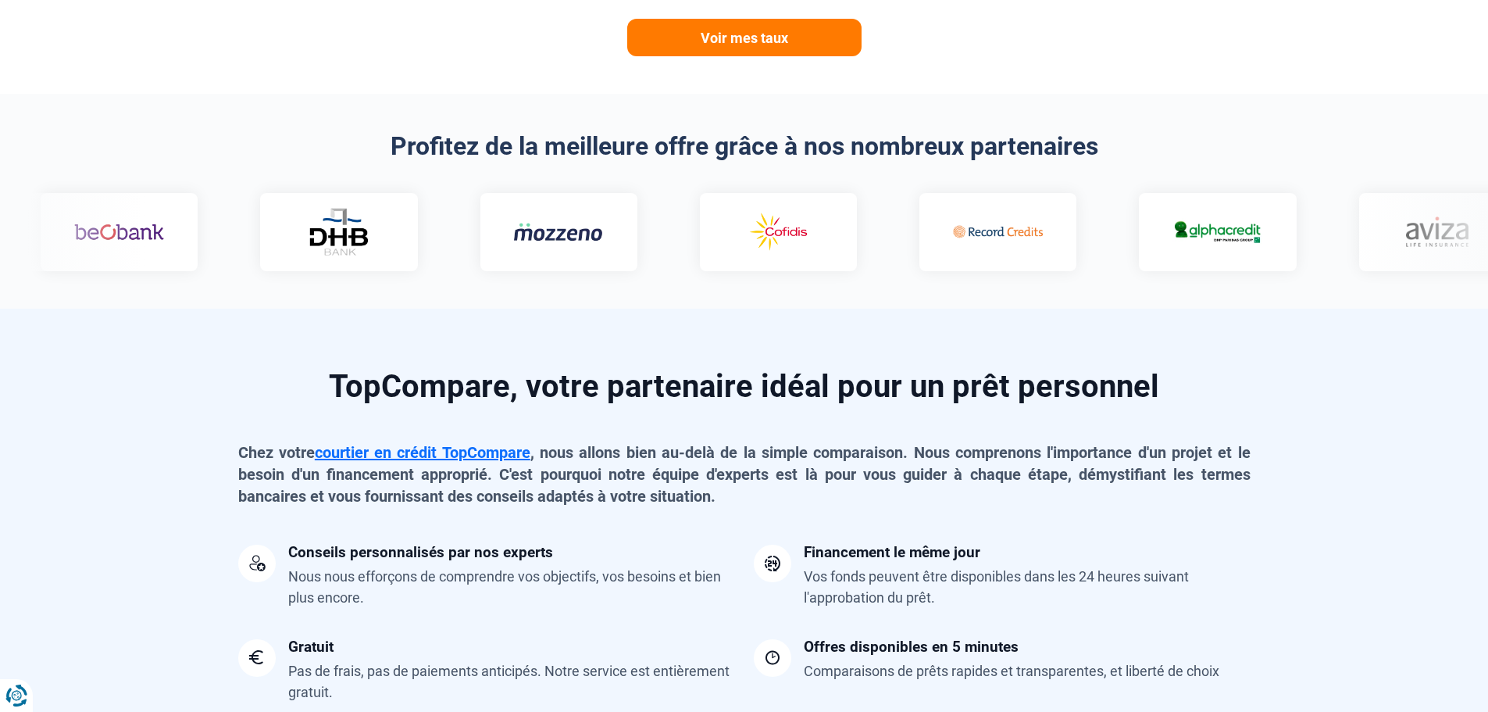
scroll to position [991, 0]
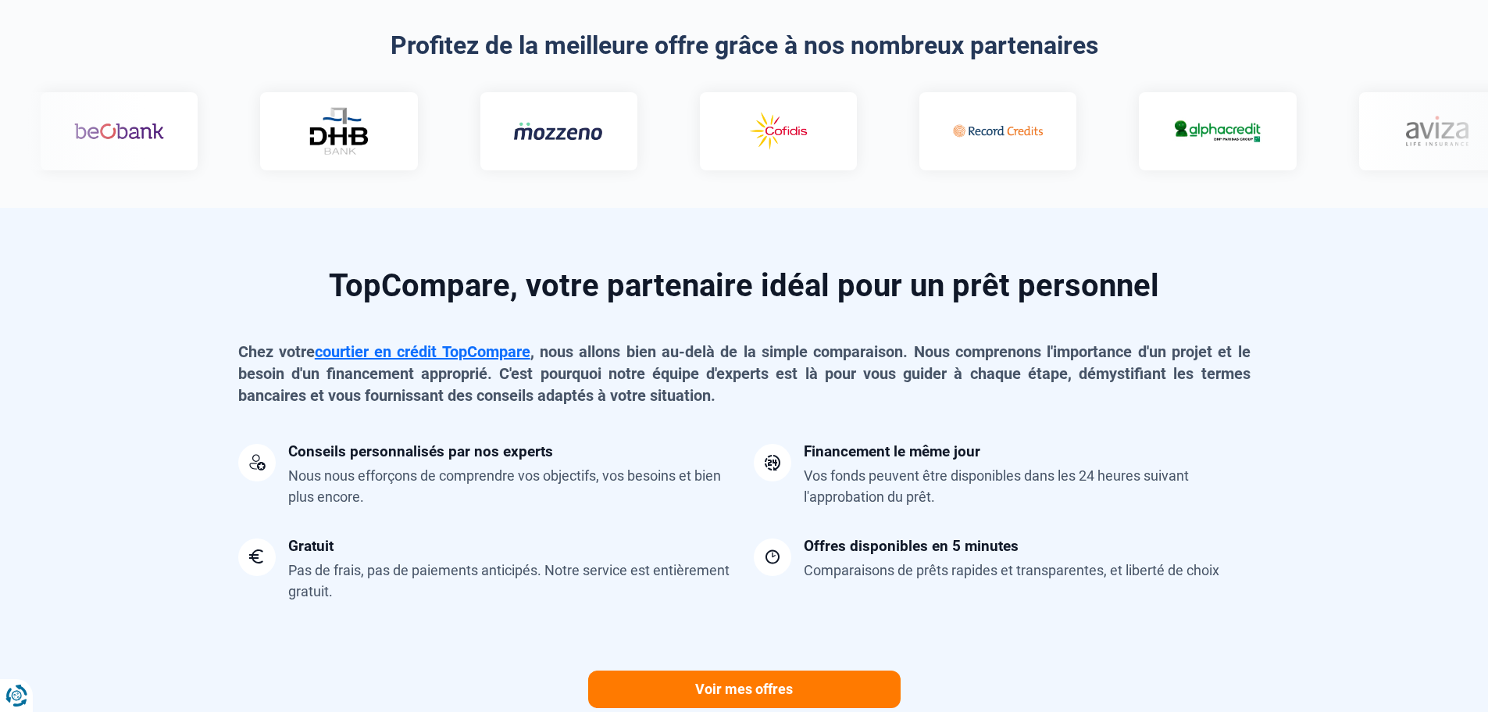
type input "5 000"
drag, startPoint x: 1480, startPoint y: 151, endPoint x: 1477, endPoint y: 177, distance: 26.0
click at [1477, 177] on section "Profitez de la meilleure offre grâce à nos nombreux partenaires" at bounding box center [744, 100] width 1488 height 214
